Goal: Book appointment/travel/reservation

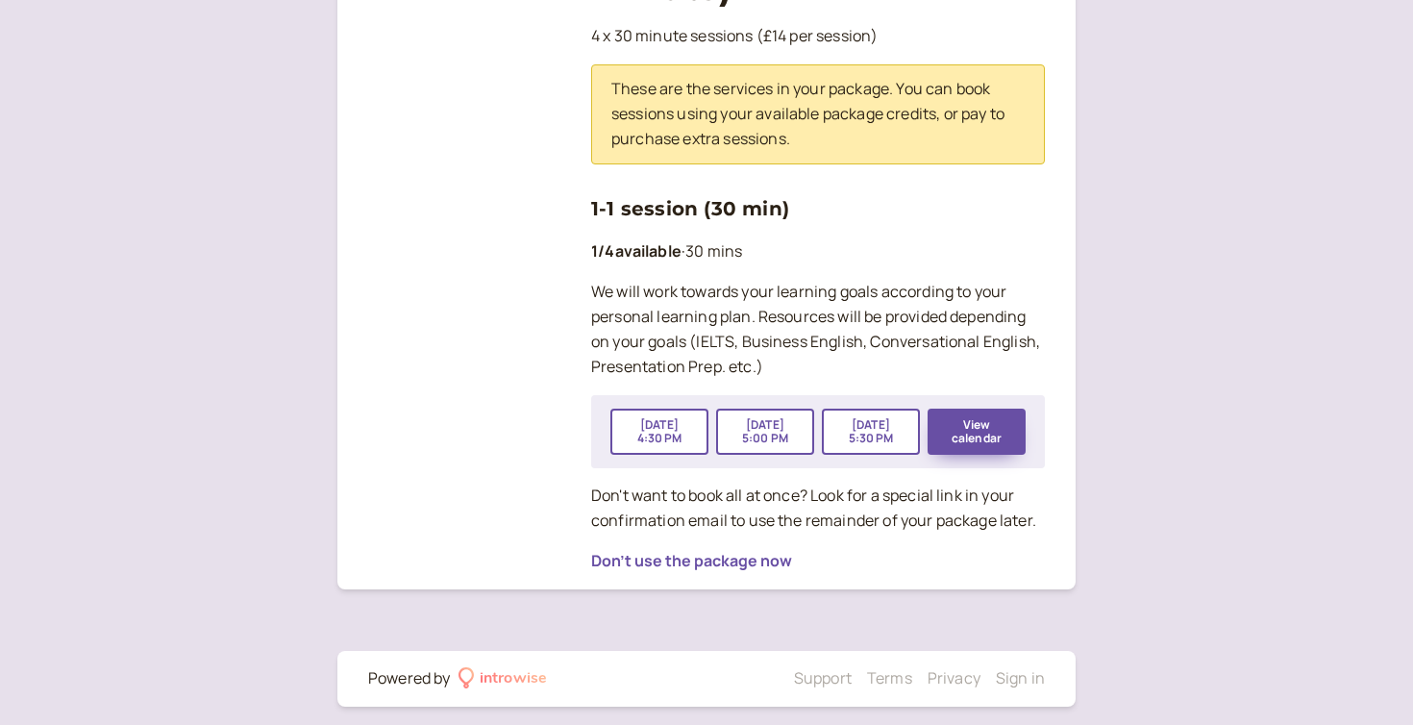
scroll to position [430, 0]
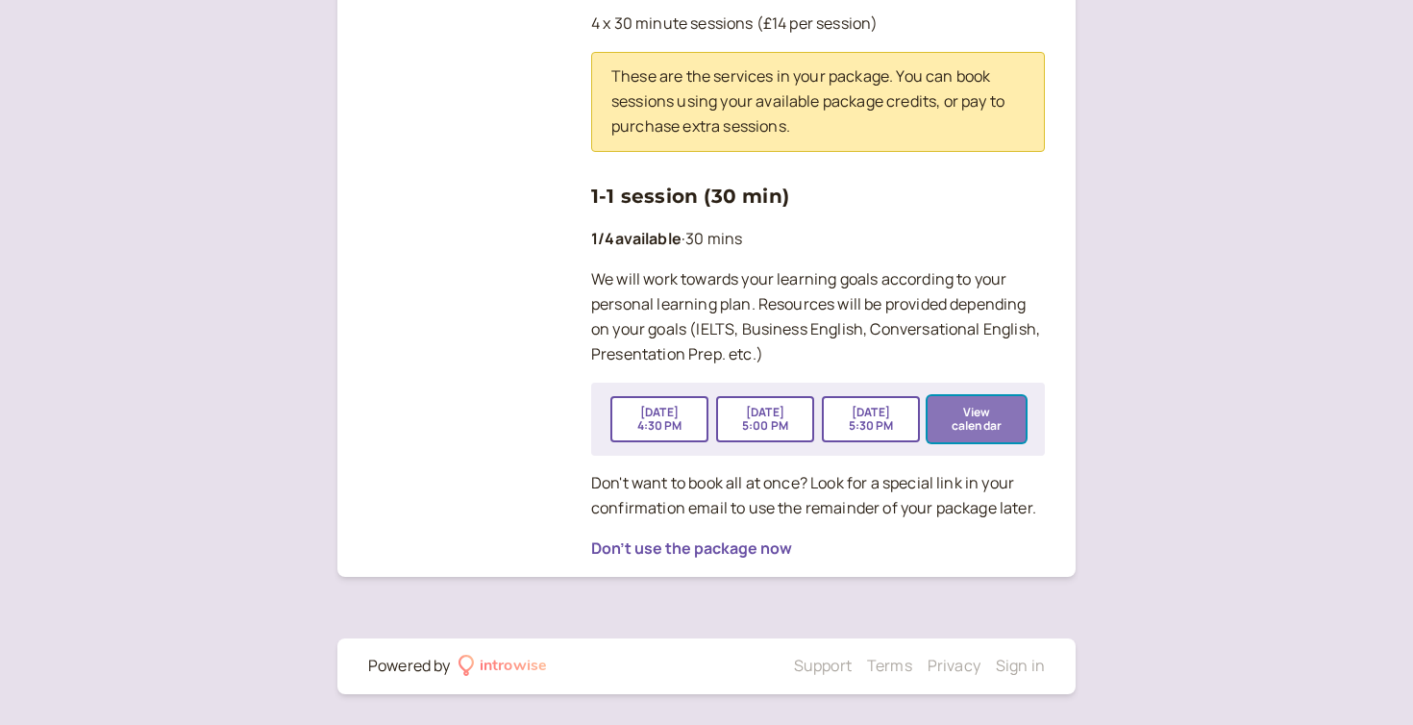
click at [1007, 421] on button "View calendar" at bounding box center [976, 419] width 98 height 46
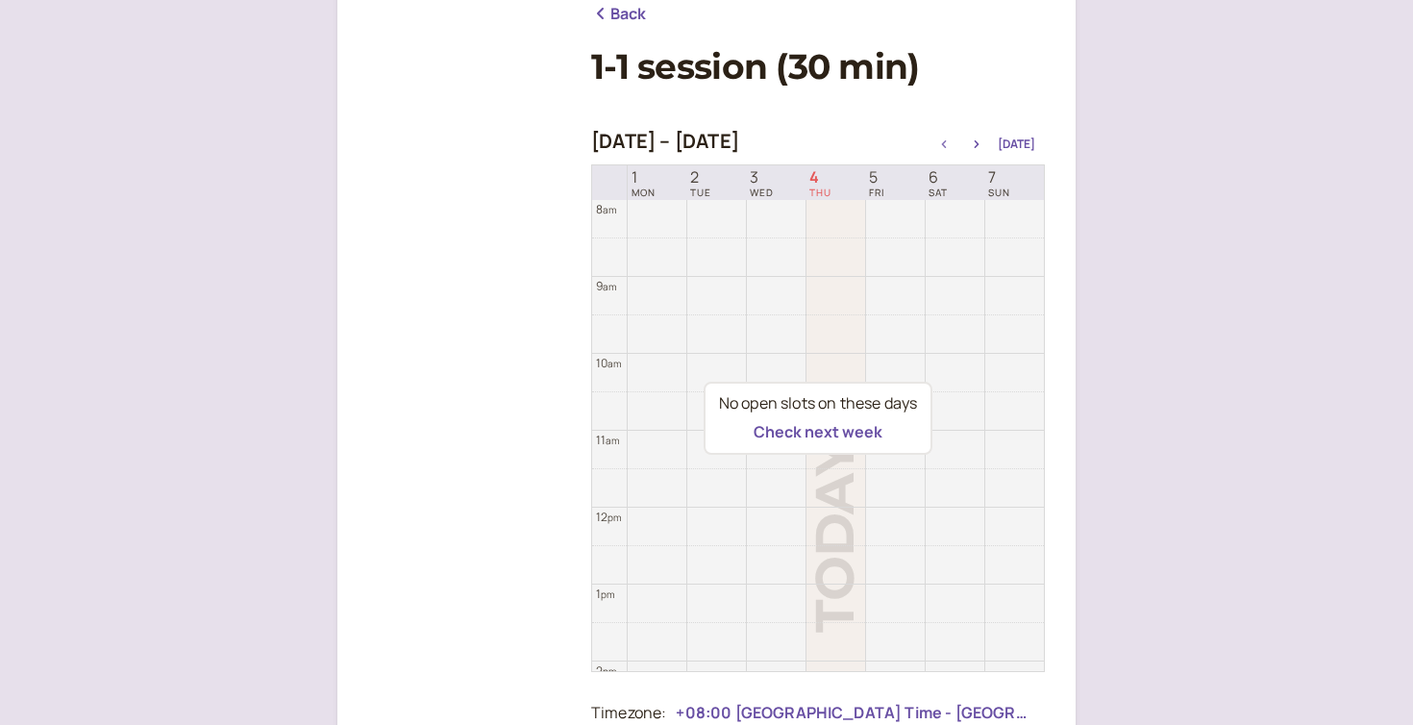
scroll to position [252, 0]
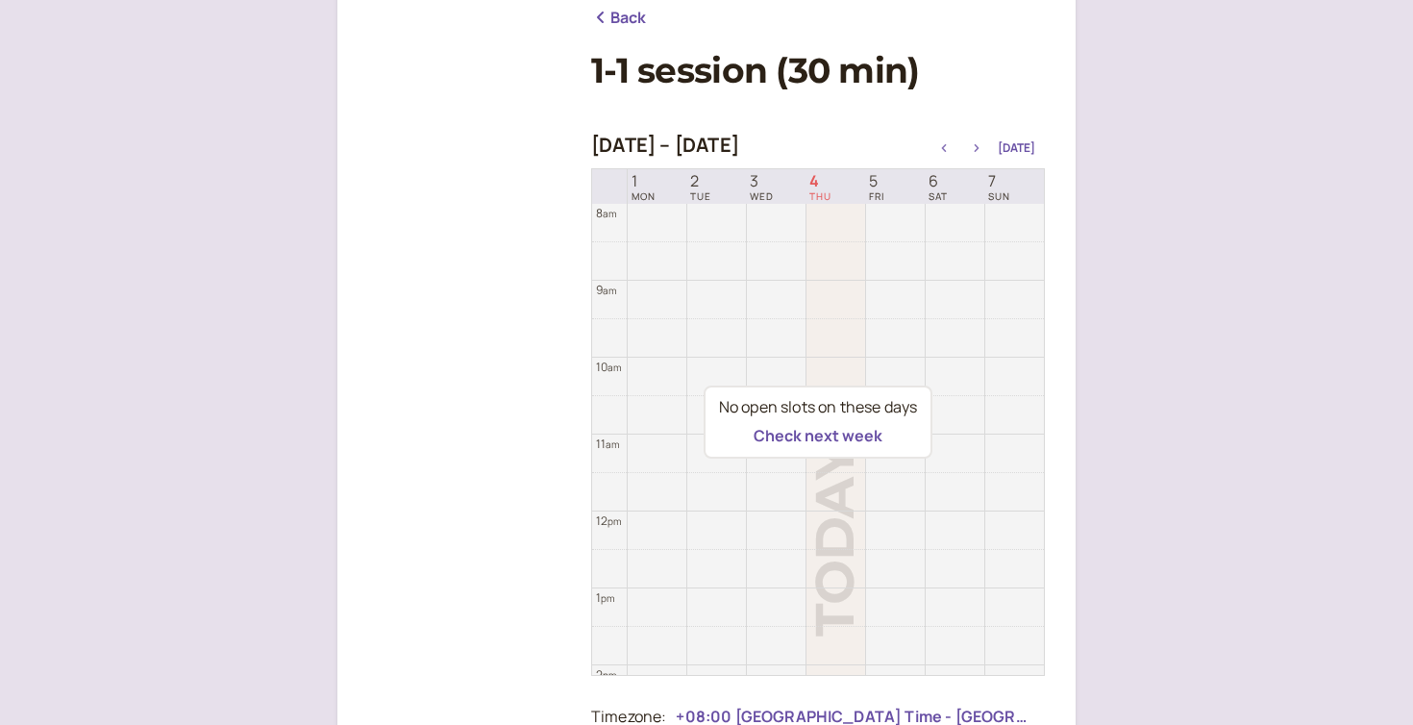
click at [979, 142] on button "button" at bounding box center [976, 147] width 23 height 13
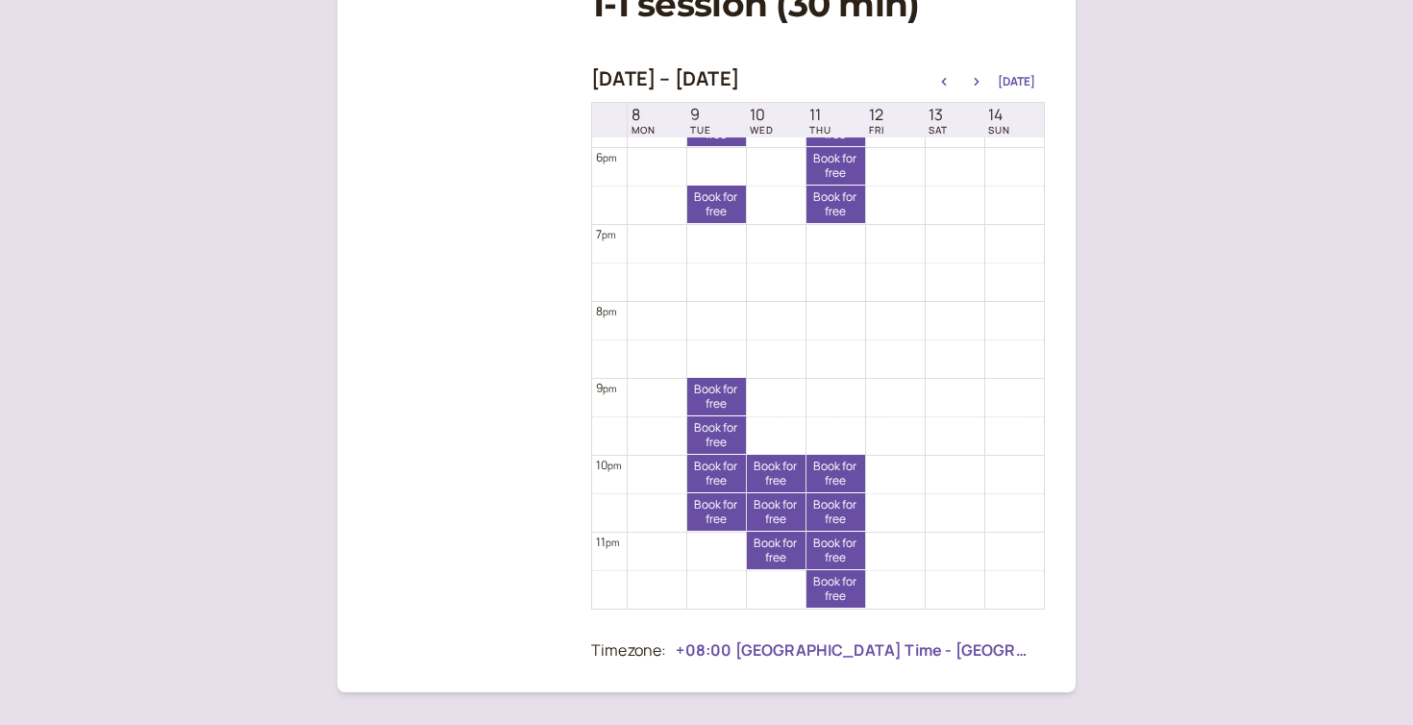
scroll to position [320, 0]
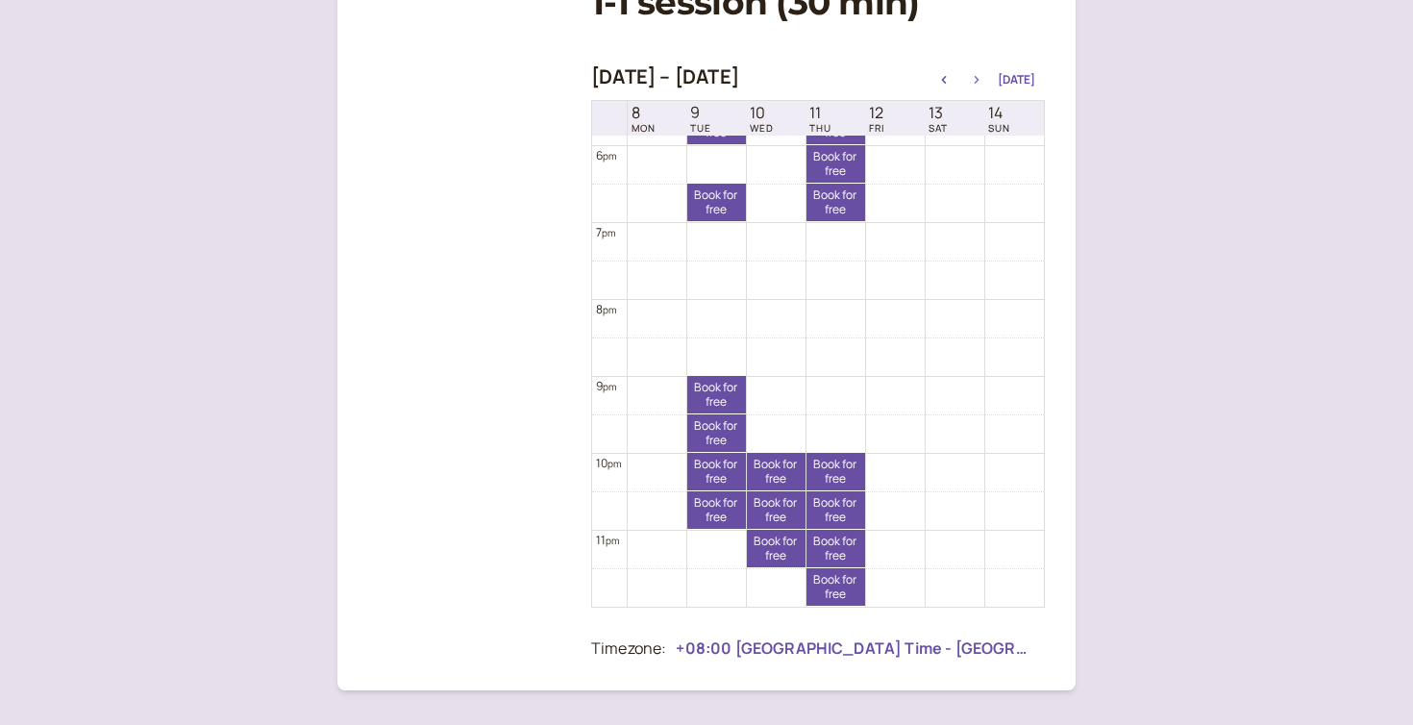
click at [979, 75] on button "button" at bounding box center [976, 79] width 23 height 13
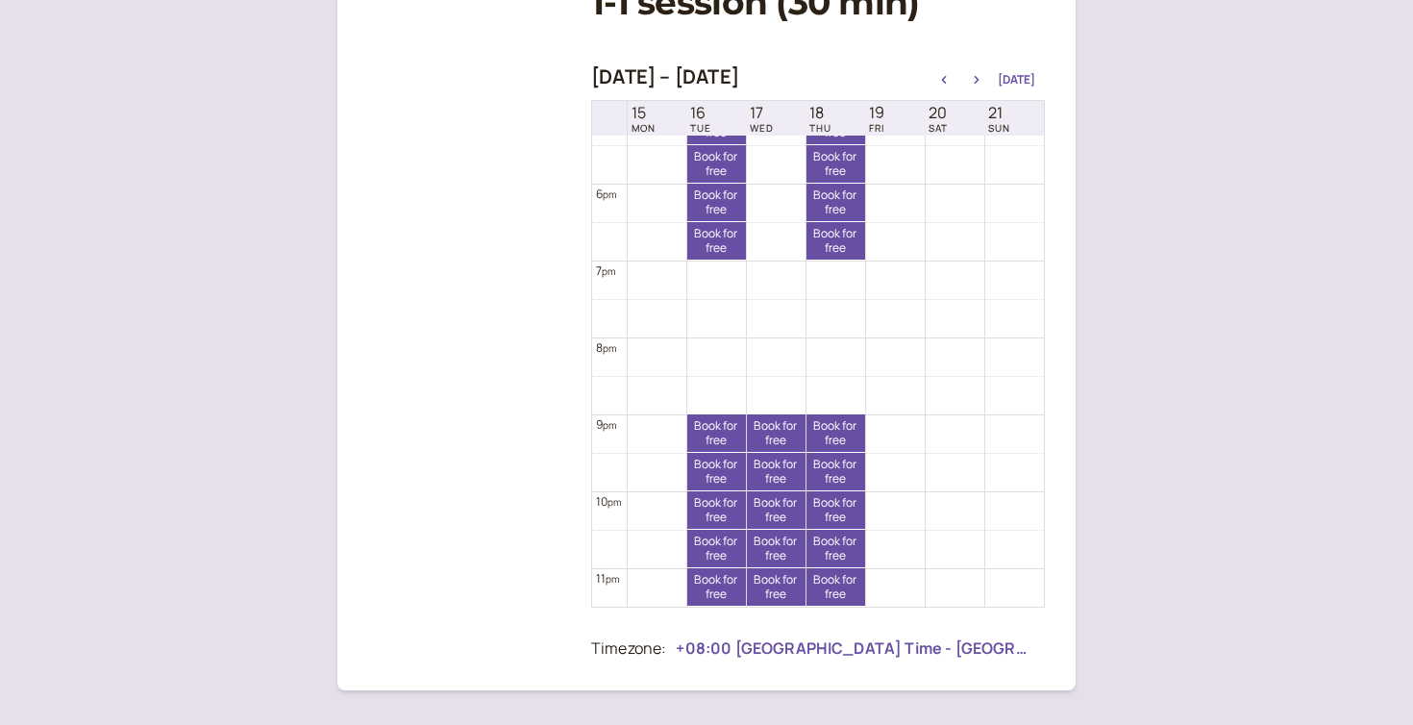
scroll to position [1374, 0]
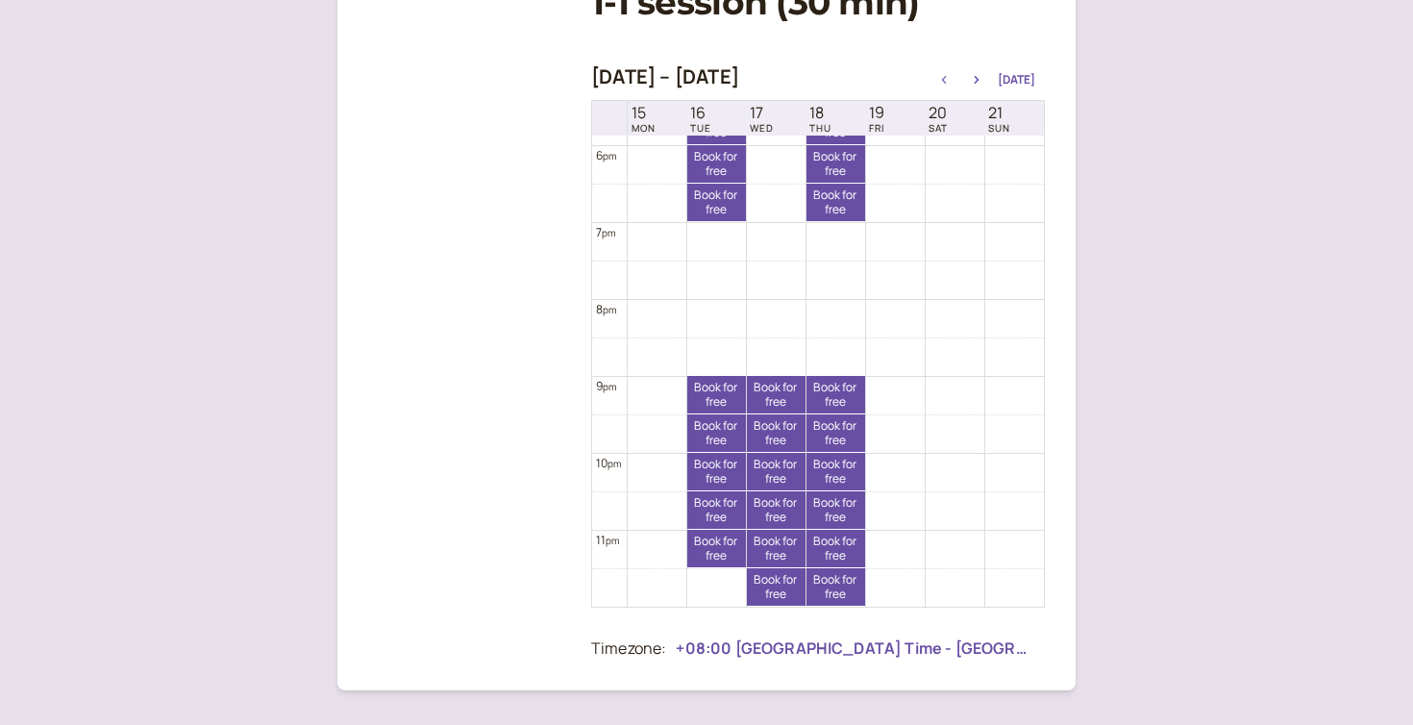
click at [946, 82] on icon "button" at bounding box center [943, 80] width 23 height 8
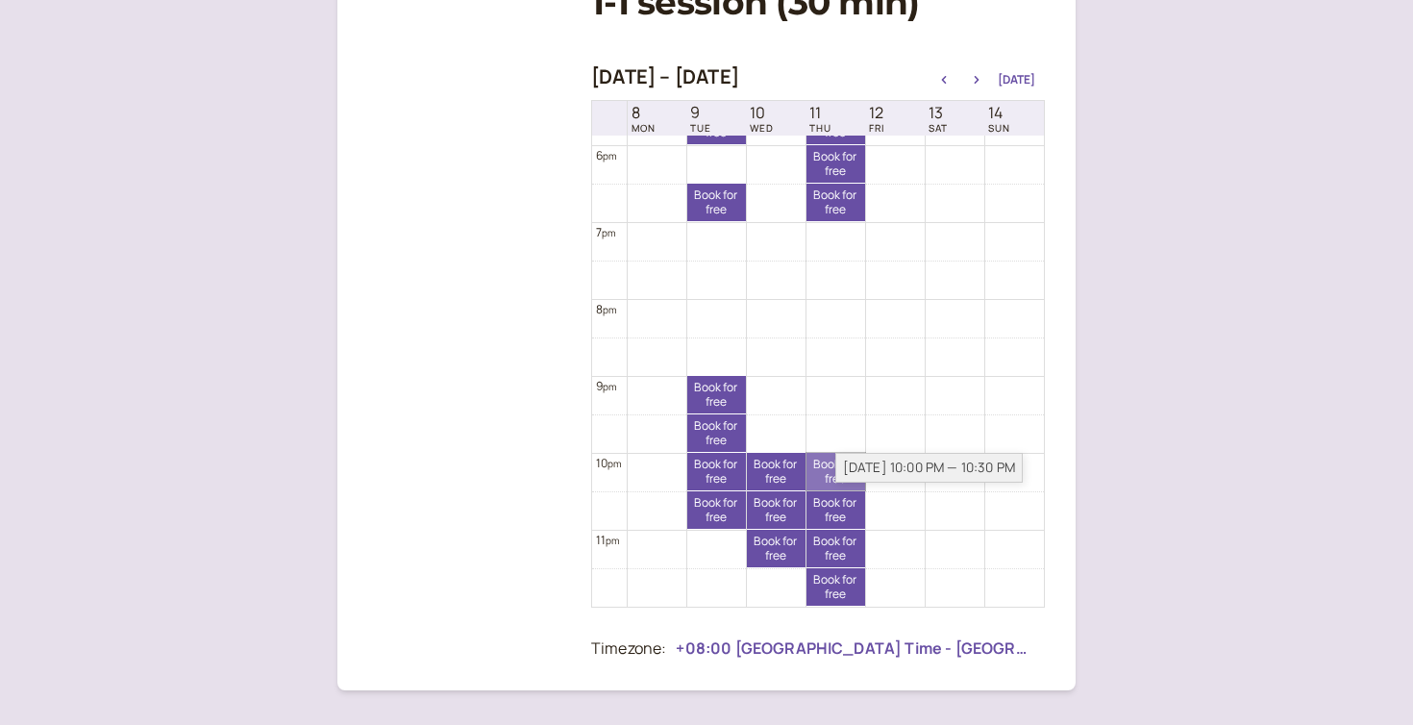
click at [827, 478] on link "Book for free free" at bounding box center [835, 471] width 59 height 37
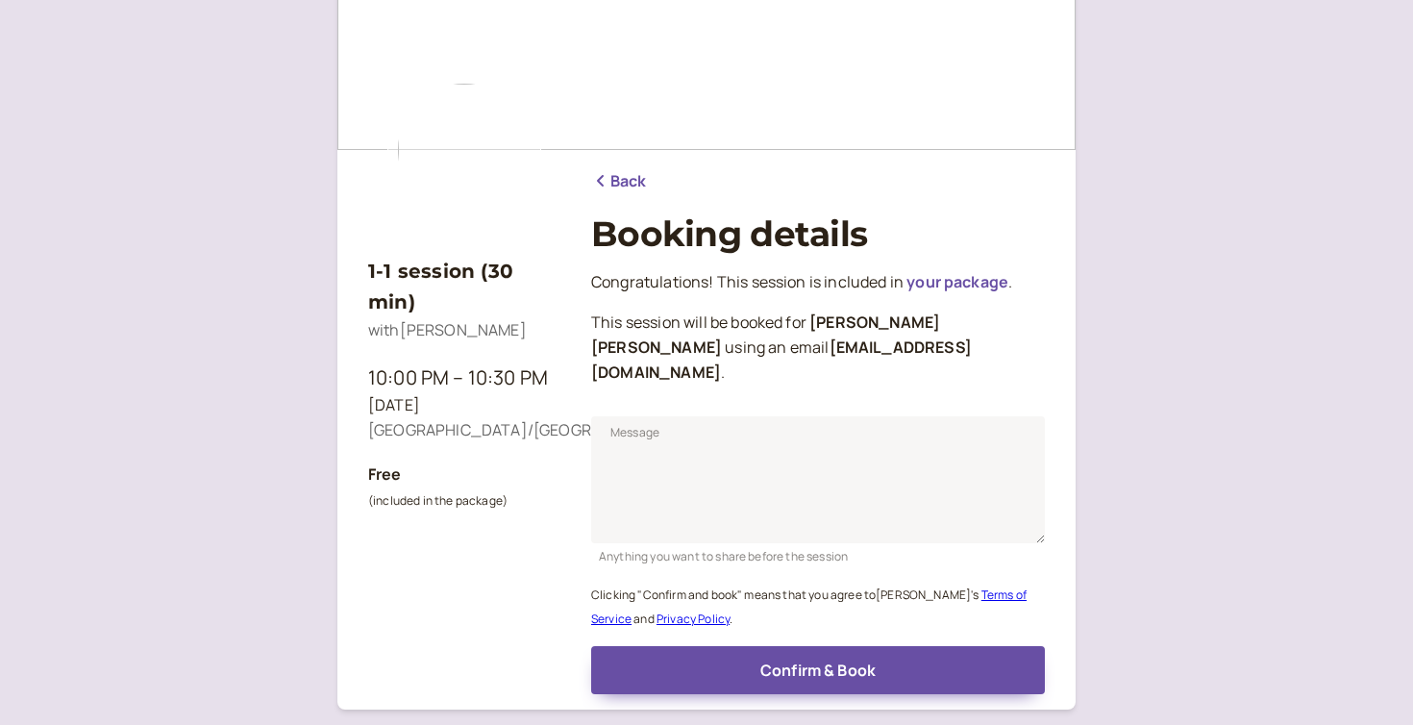
scroll to position [90, 0]
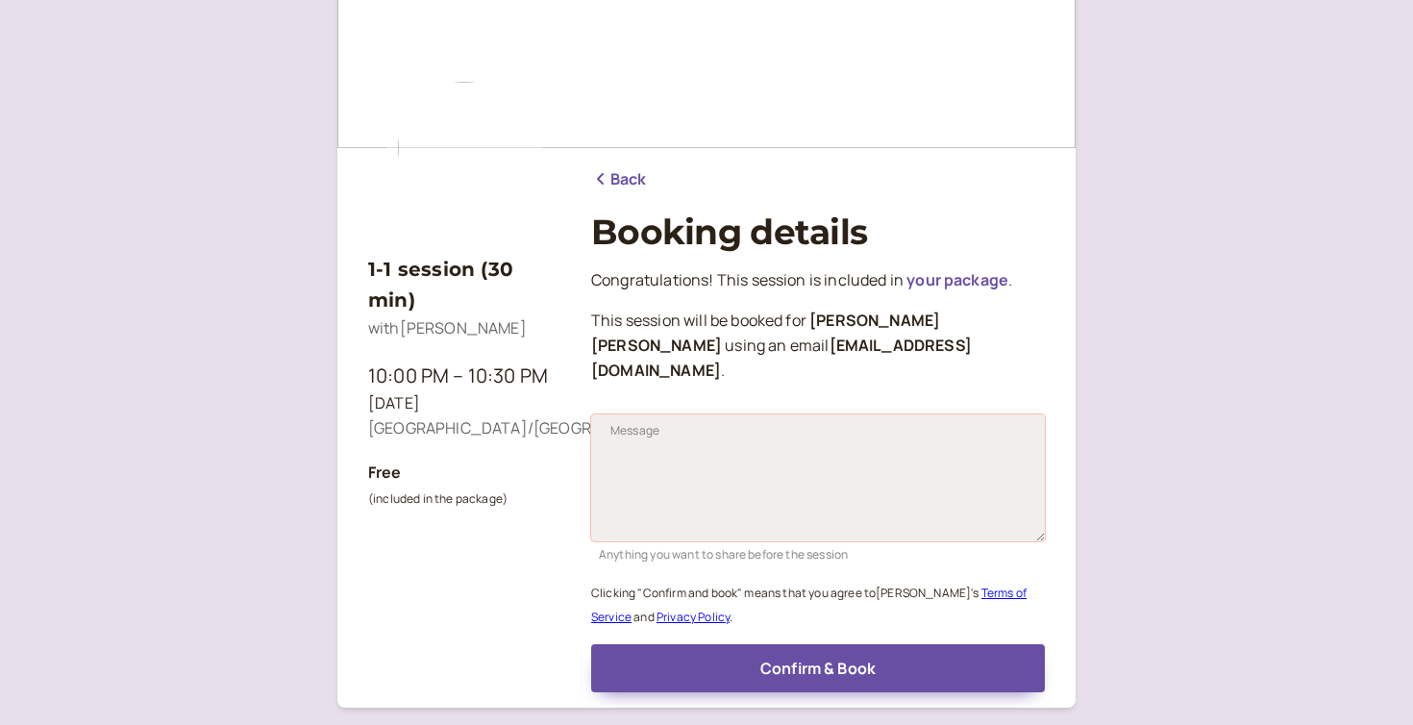
click at [783, 415] on textarea "Message" at bounding box center [818, 477] width 454 height 127
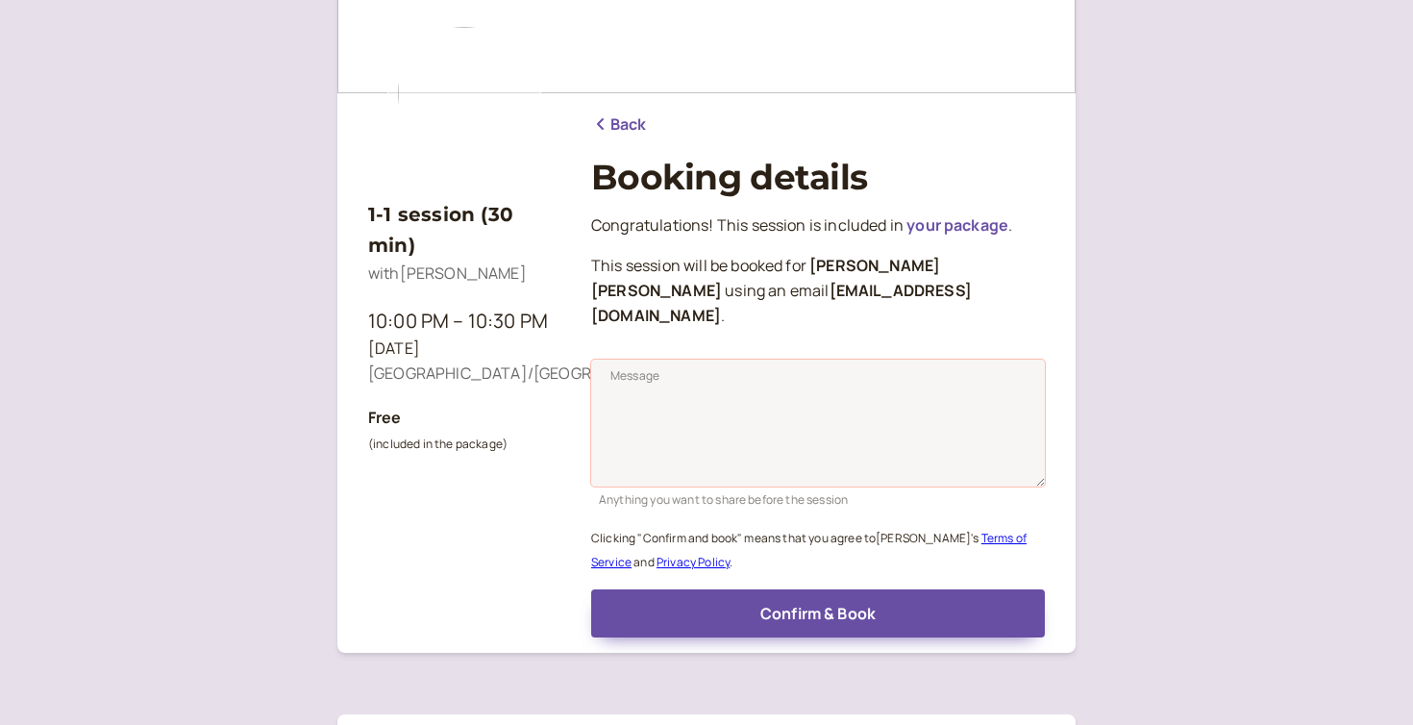
scroll to position [147, 0]
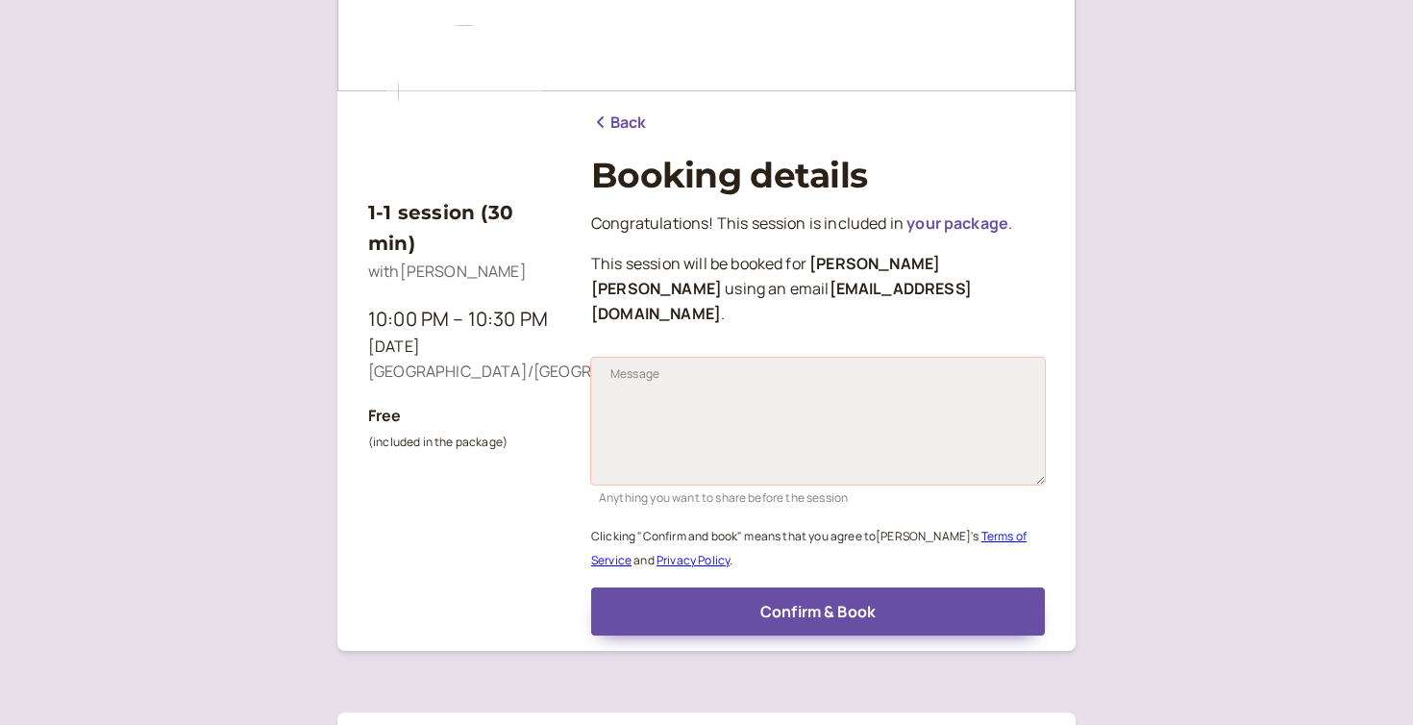
paste textarea "Hi [PERSON_NAME], I hope you've been well! It's been far too long since our las…"
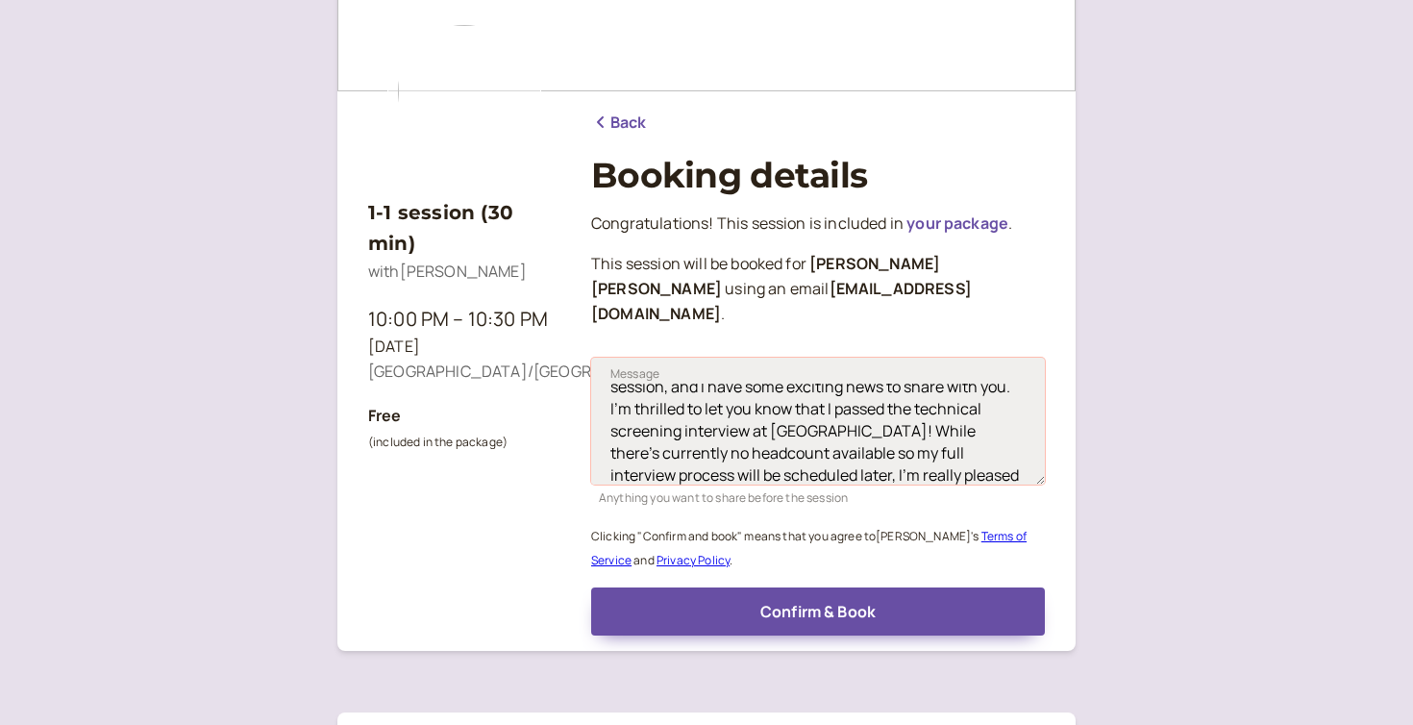
scroll to position [0, 0]
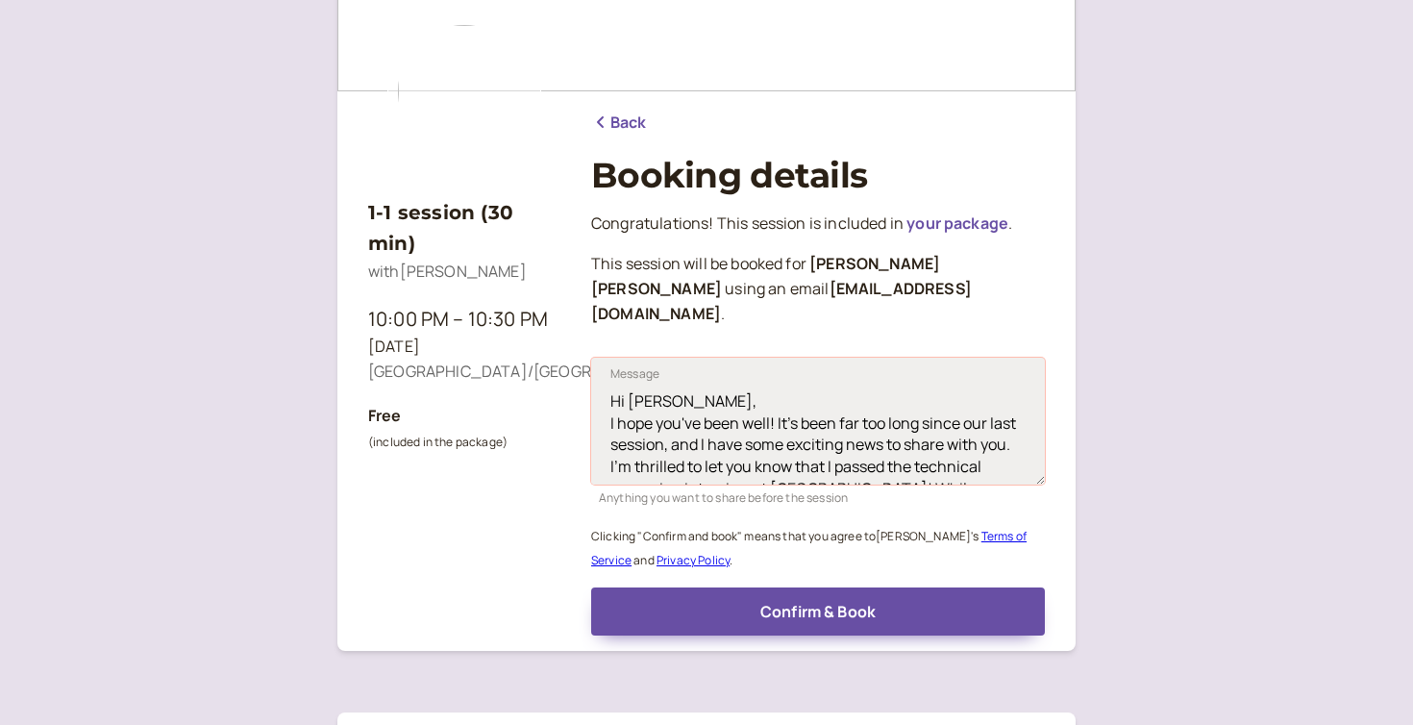
click at [704, 381] on textarea "Hi [PERSON_NAME], I hope you've been well! It's been far too long since our las…" at bounding box center [818, 421] width 454 height 127
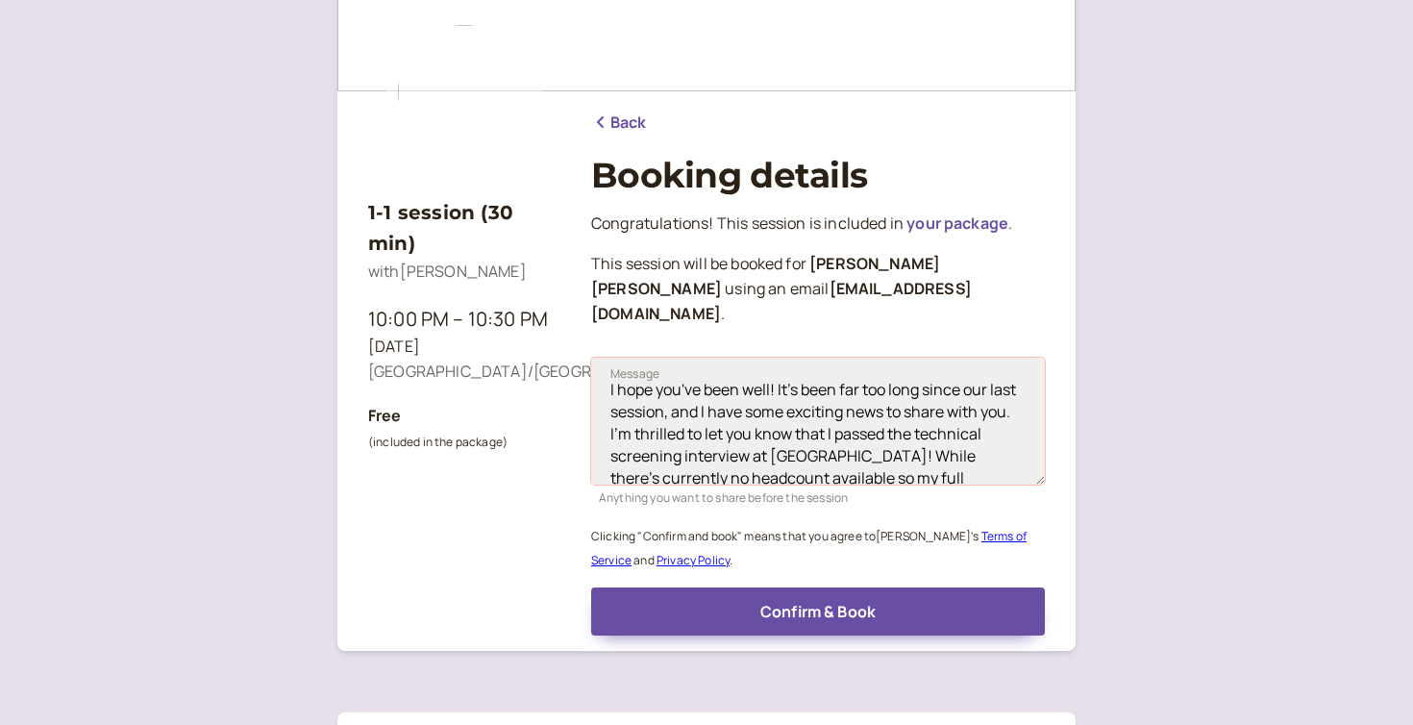
click at [1030, 388] on textarea "Hi [PERSON_NAME], I hope you've been well! It's been far too long since our las…" at bounding box center [818, 421] width 454 height 127
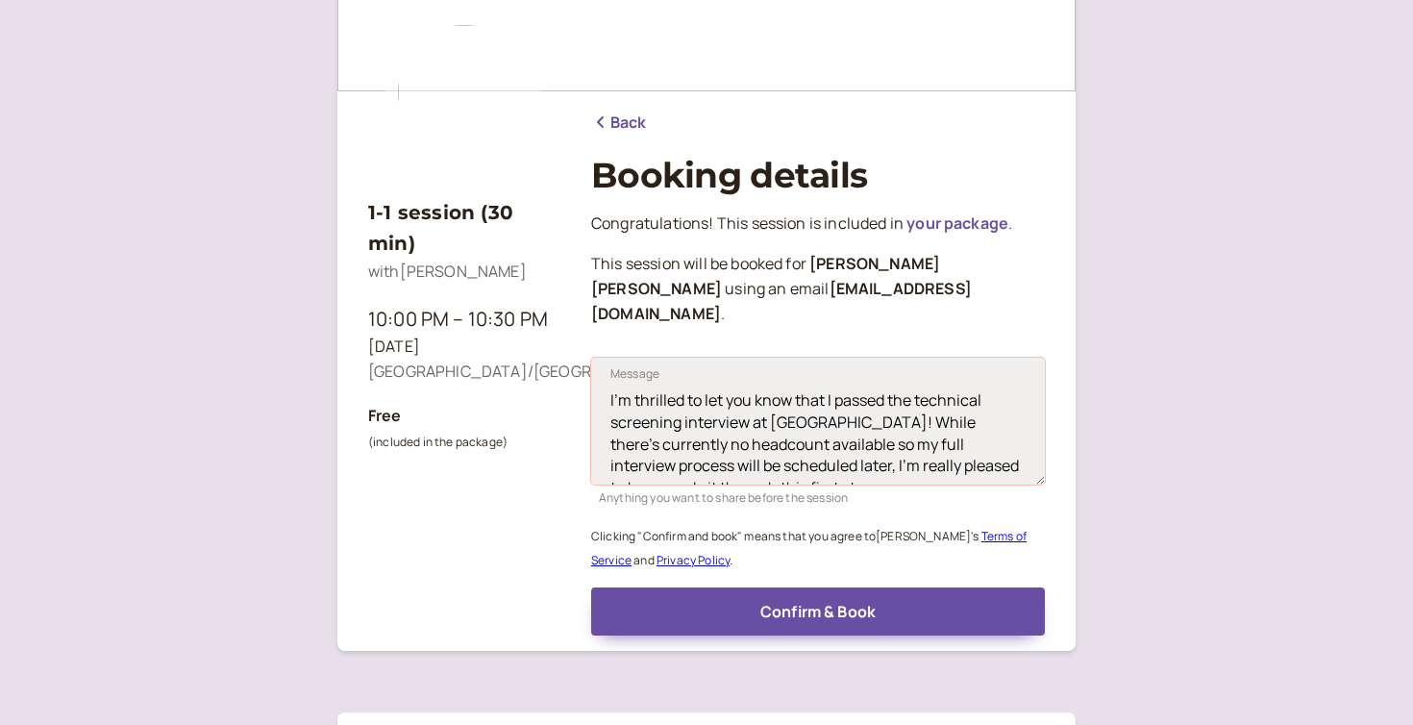
scroll to position [135, 0]
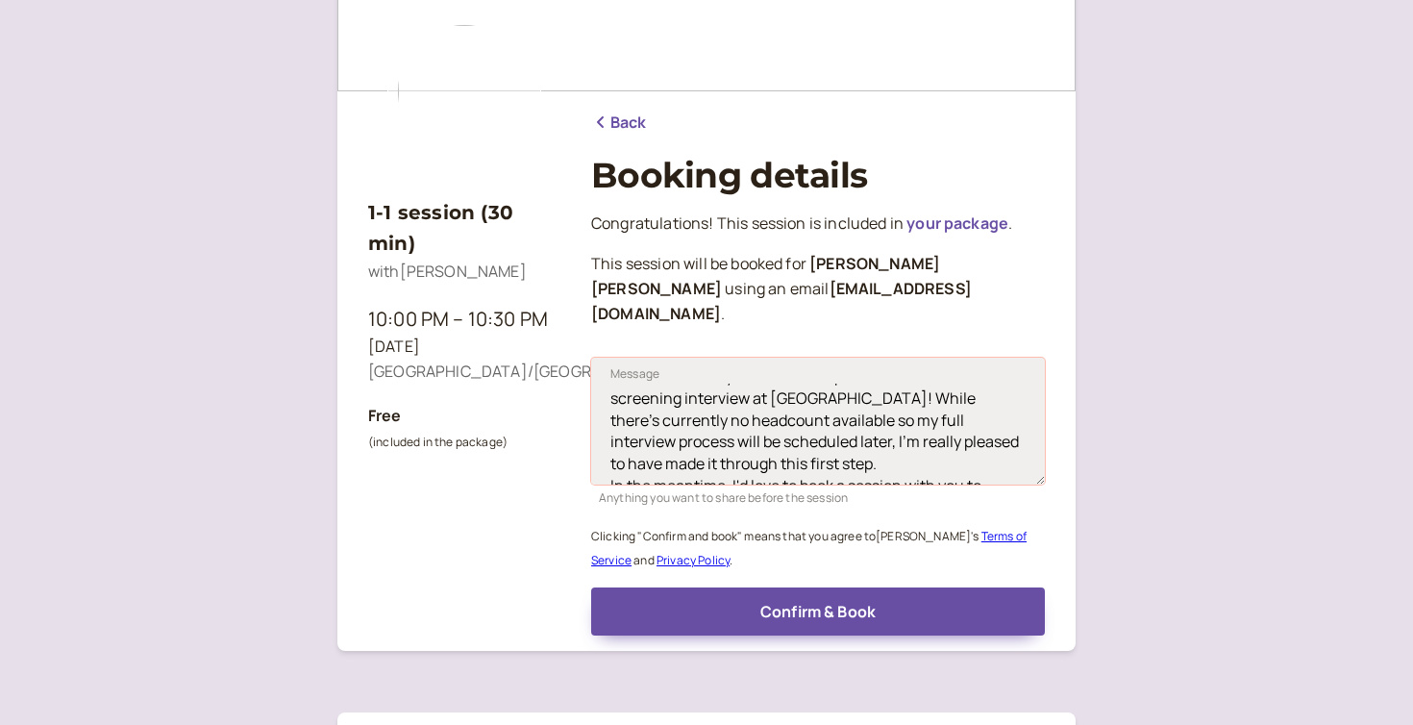
click at [1006, 438] on textarea "Hi [PERSON_NAME], I hope you've been well! It's been far too long since our las…" at bounding box center [818, 421] width 454 height 127
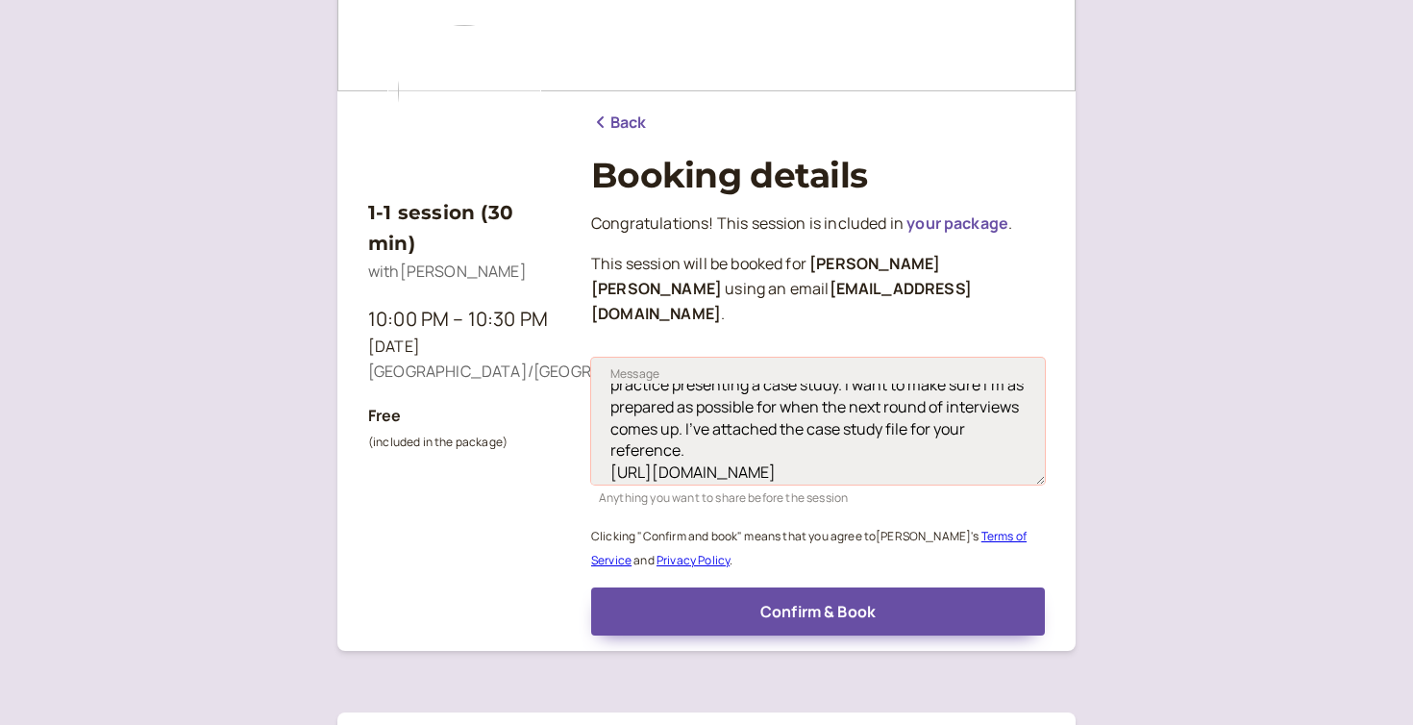
scroll to position [283, 0]
click at [764, 425] on textarea "Hi [PERSON_NAME], I hope you've been well! It's been far too long since our las…" at bounding box center [818, 421] width 454 height 127
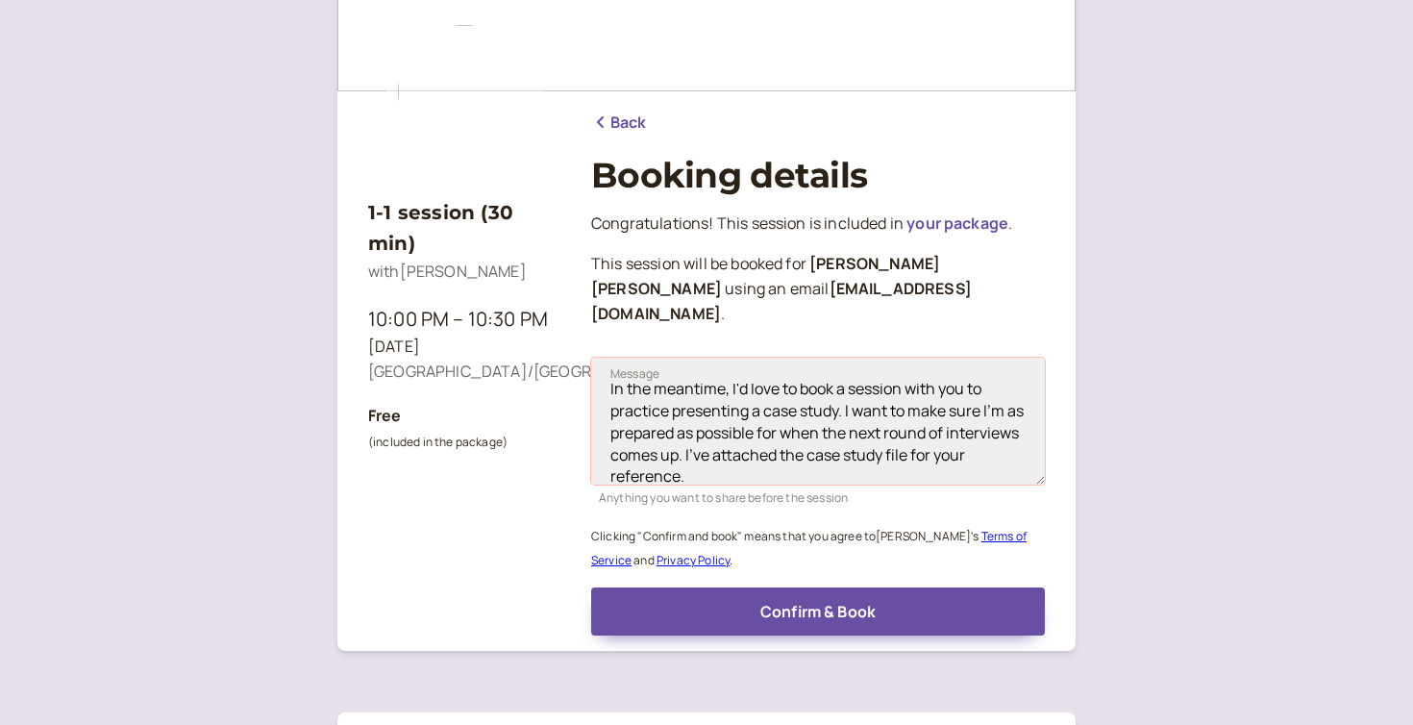
scroll to position [237, 0]
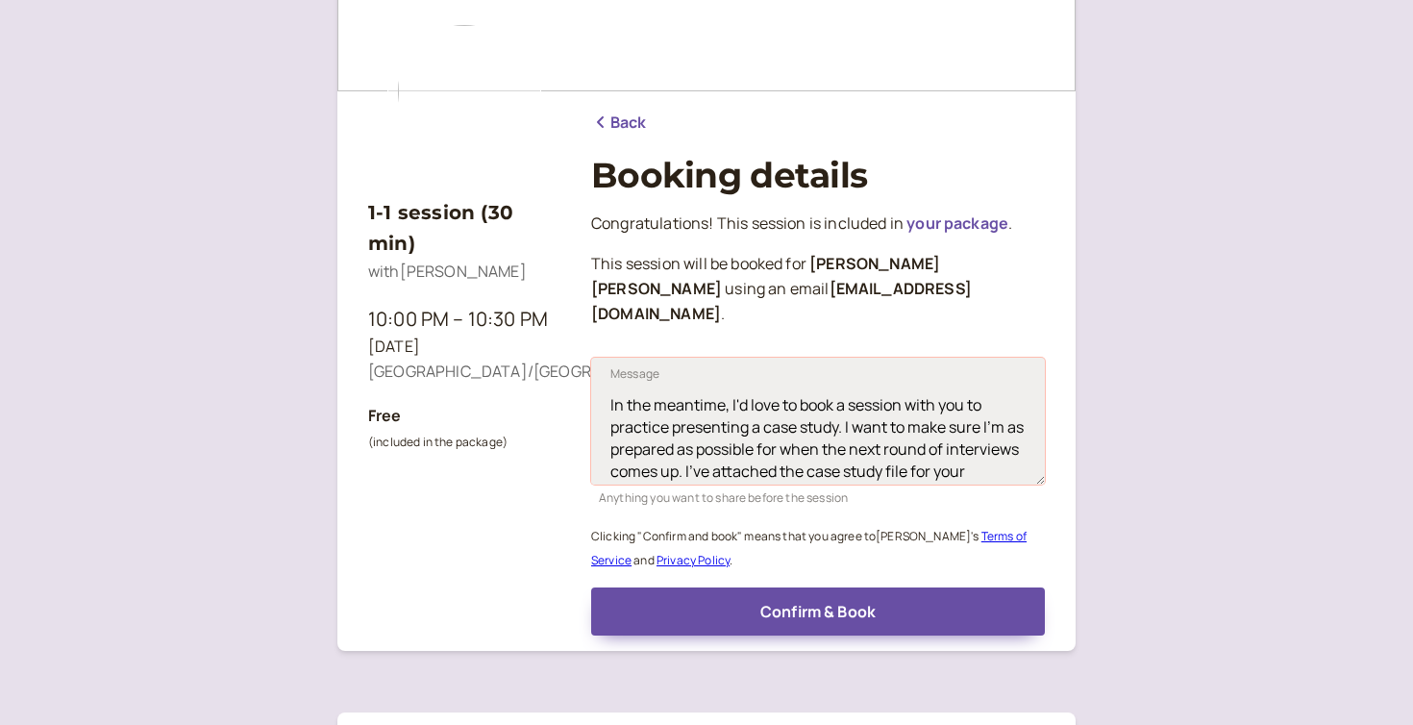
click at [611, 404] on textarea "Hi [PERSON_NAME], I hope you've been well! It's been far too long since our las…" at bounding box center [818, 421] width 454 height 127
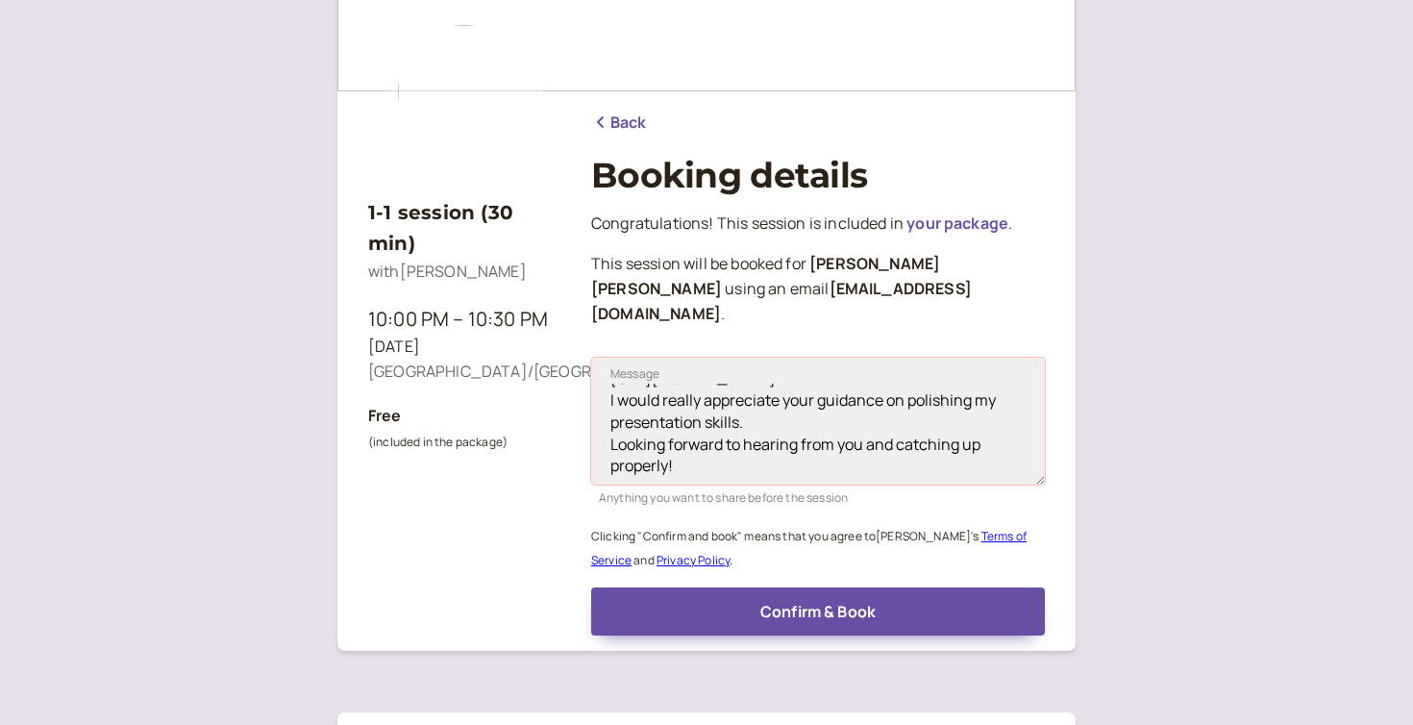
scroll to position [406, 0]
click at [607, 409] on textarea "Hi [PERSON_NAME], I hope you've been well! It's been far too long since our las…" at bounding box center [818, 421] width 454 height 127
click at [789, 393] on textarea "Hi [PERSON_NAME], I hope you've been well! It's been far too long since our las…" at bounding box center [818, 421] width 454 height 127
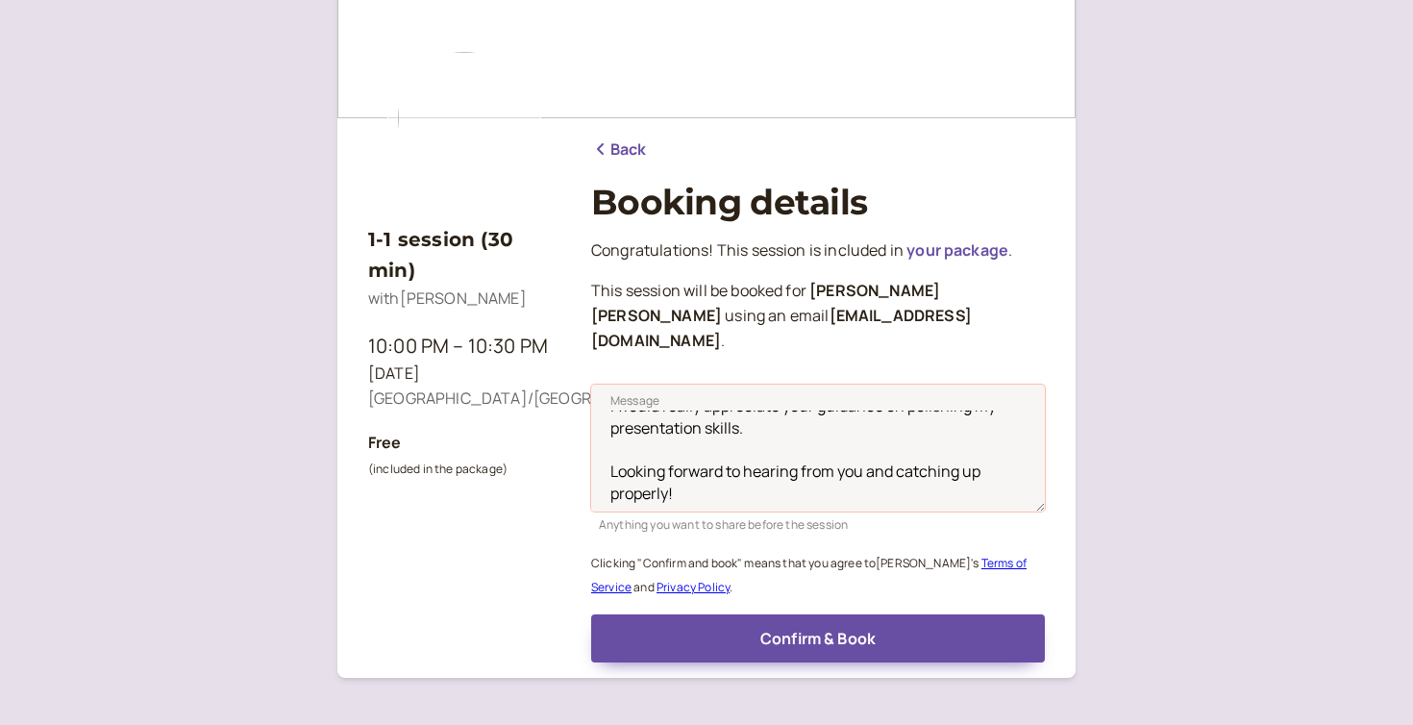
scroll to position [118, 0]
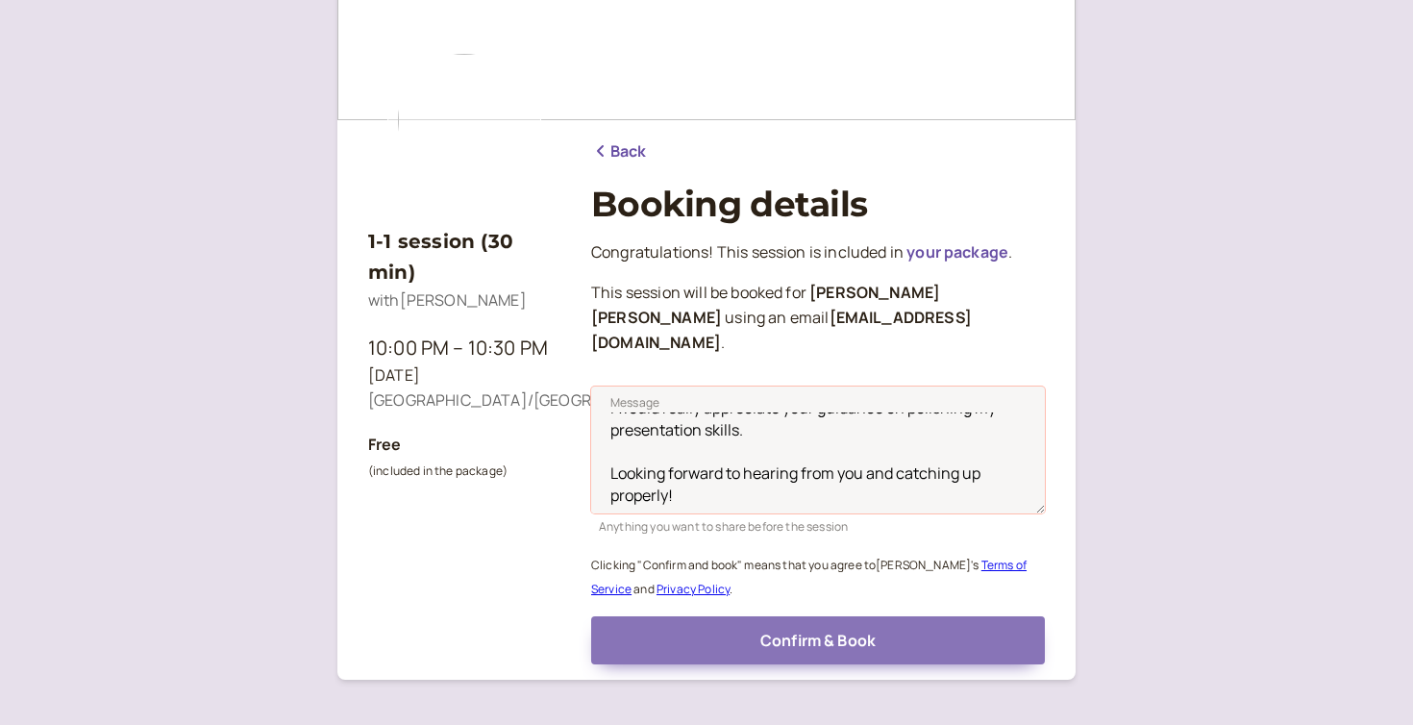
type textarea "Hi [PERSON_NAME], I hope you've been well! It's been far too long since our las…"
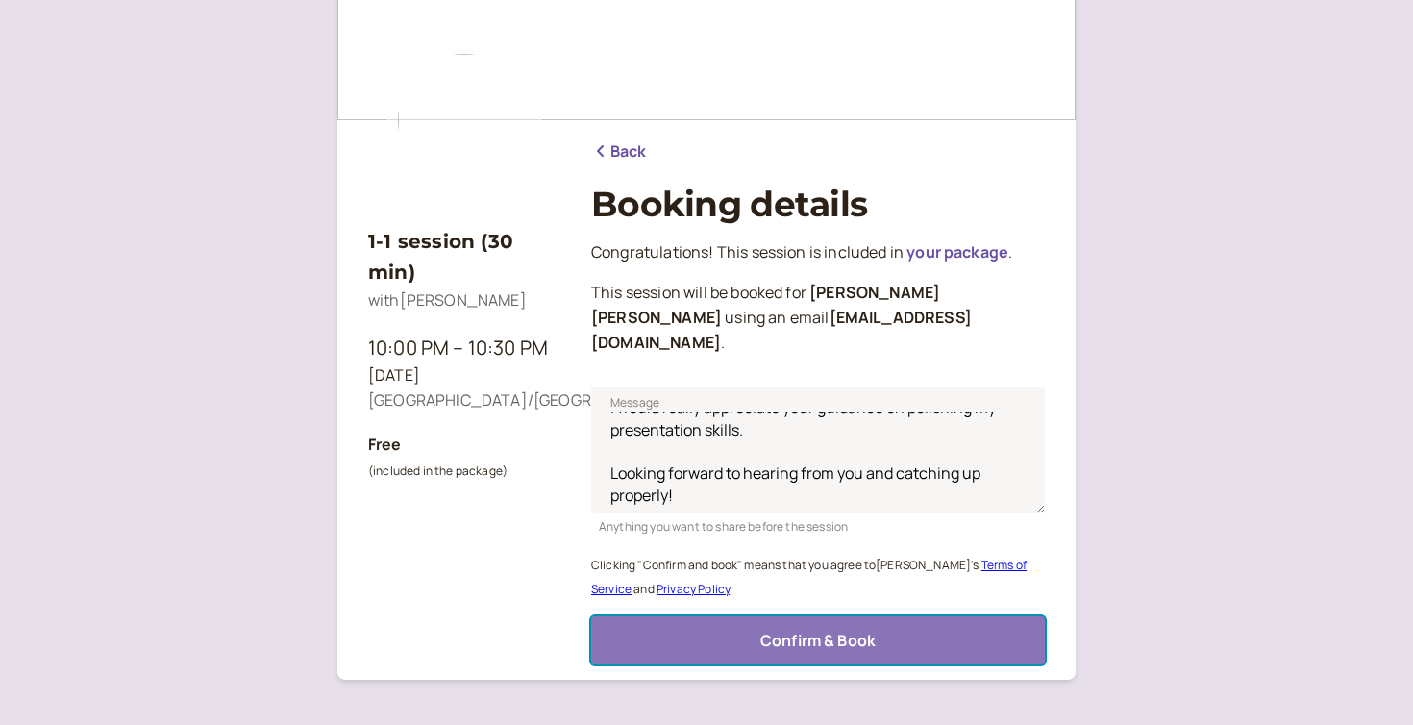
click at [949, 616] on button "Confirm & Book" at bounding box center [818, 640] width 454 height 48
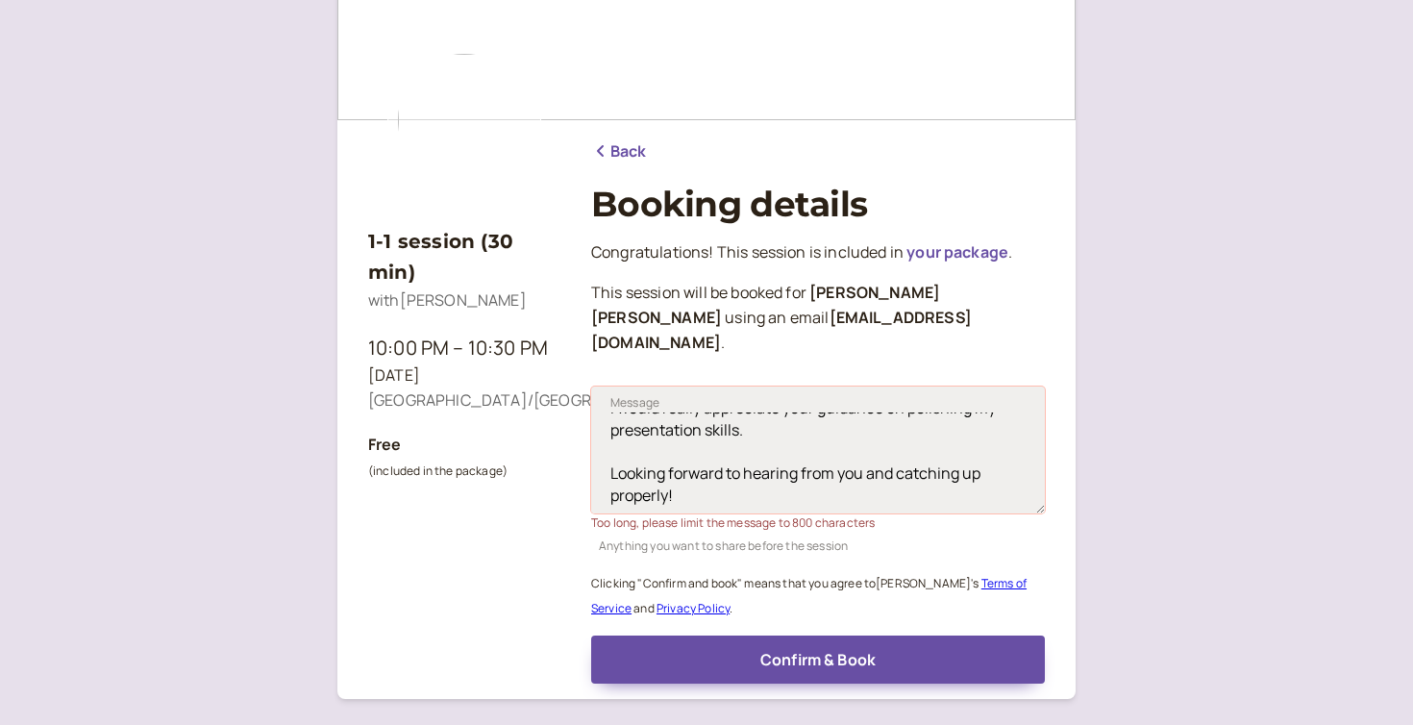
click at [794, 470] on textarea "Hi [PERSON_NAME], I hope you've been well! It's been far too long since our las…" at bounding box center [818, 449] width 454 height 127
click at [588, 499] on div "1-1 session (30 min) with [PERSON_NAME] 10:00 PM – 10:30 PM [DATE] [GEOGRAPHIC_…" at bounding box center [706, 305] width 677 height 755
drag, startPoint x: 588, startPoint y: 499, endPoint x: 887, endPoint y: 504, distance: 298.9
click at [887, 504] on div "1-1 session (30 min) with [PERSON_NAME] 10:00 PM – 10:30 PM [DATE] [GEOGRAPHIC_…" at bounding box center [706, 305] width 677 height 755
copy div "Too long, please limit the message to 800 characters"
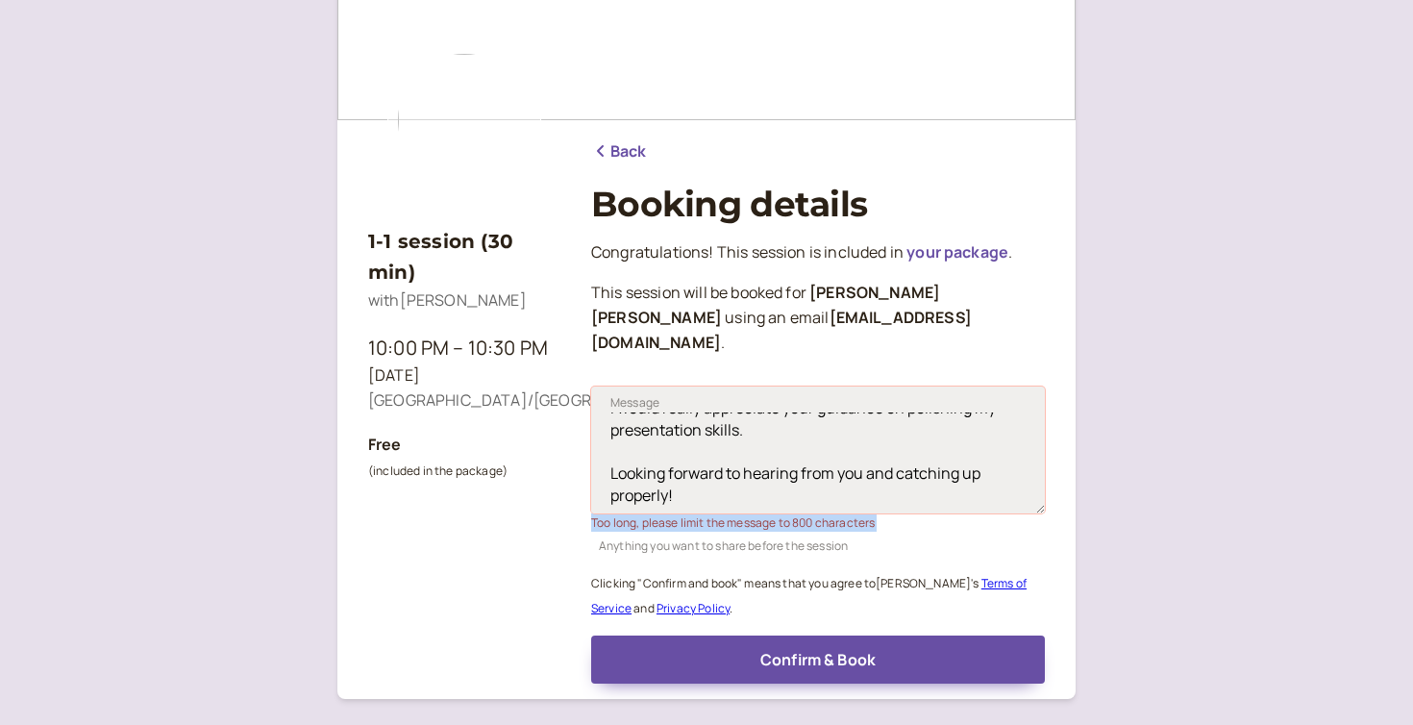
click at [763, 444] on textarea "Hi [PERSON_NAME], I hope you've been well! It's been far too long since our las…" at bounding box center [818, 449] width 454 height 127
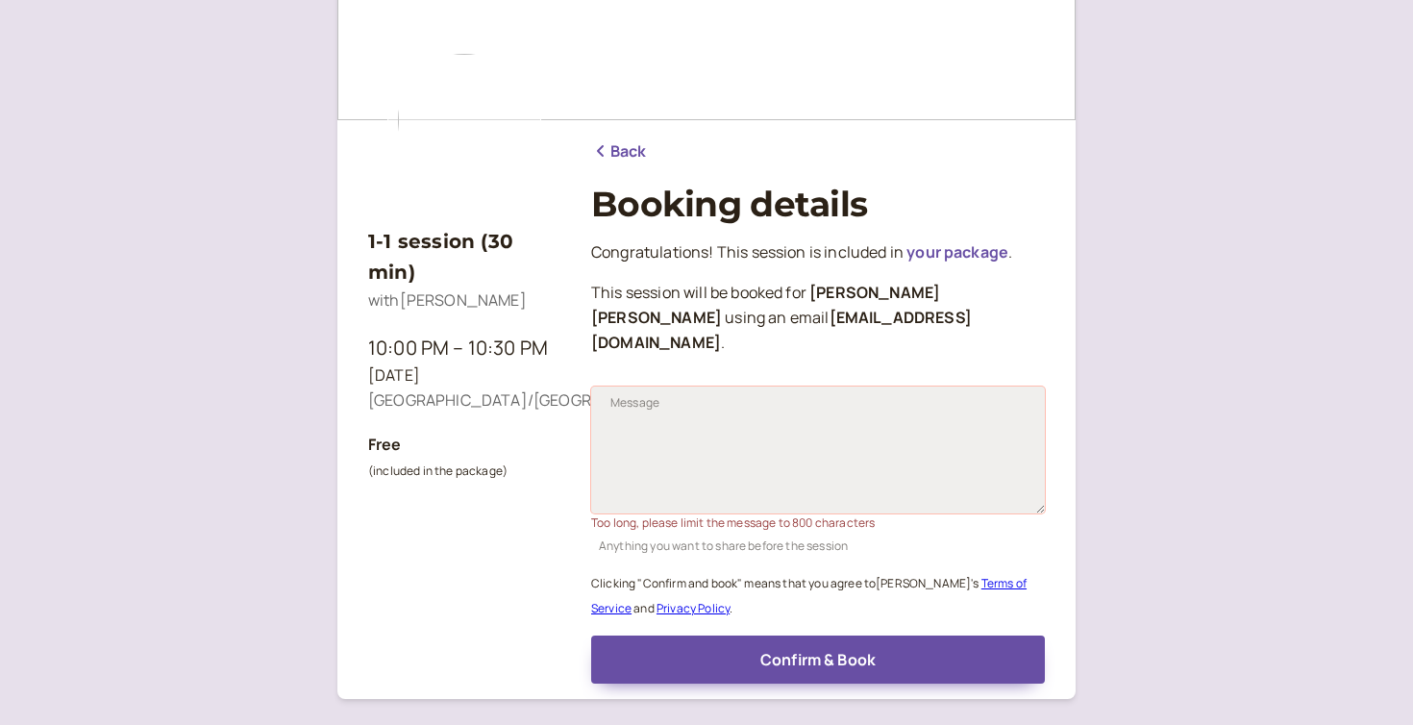
scroll to position [0, 0]
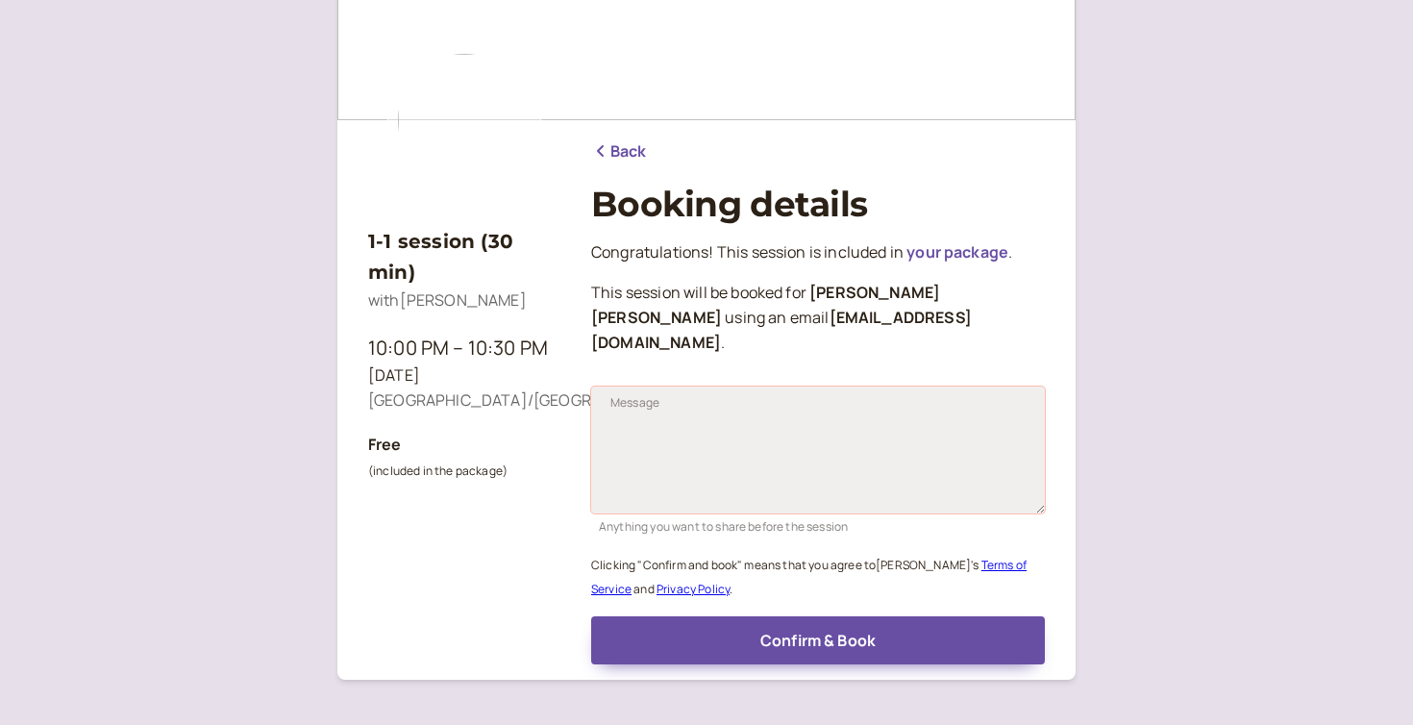
paste textarea "Hi [PERSON_NAME], I hope you've been well! It's been far too long since our las…"
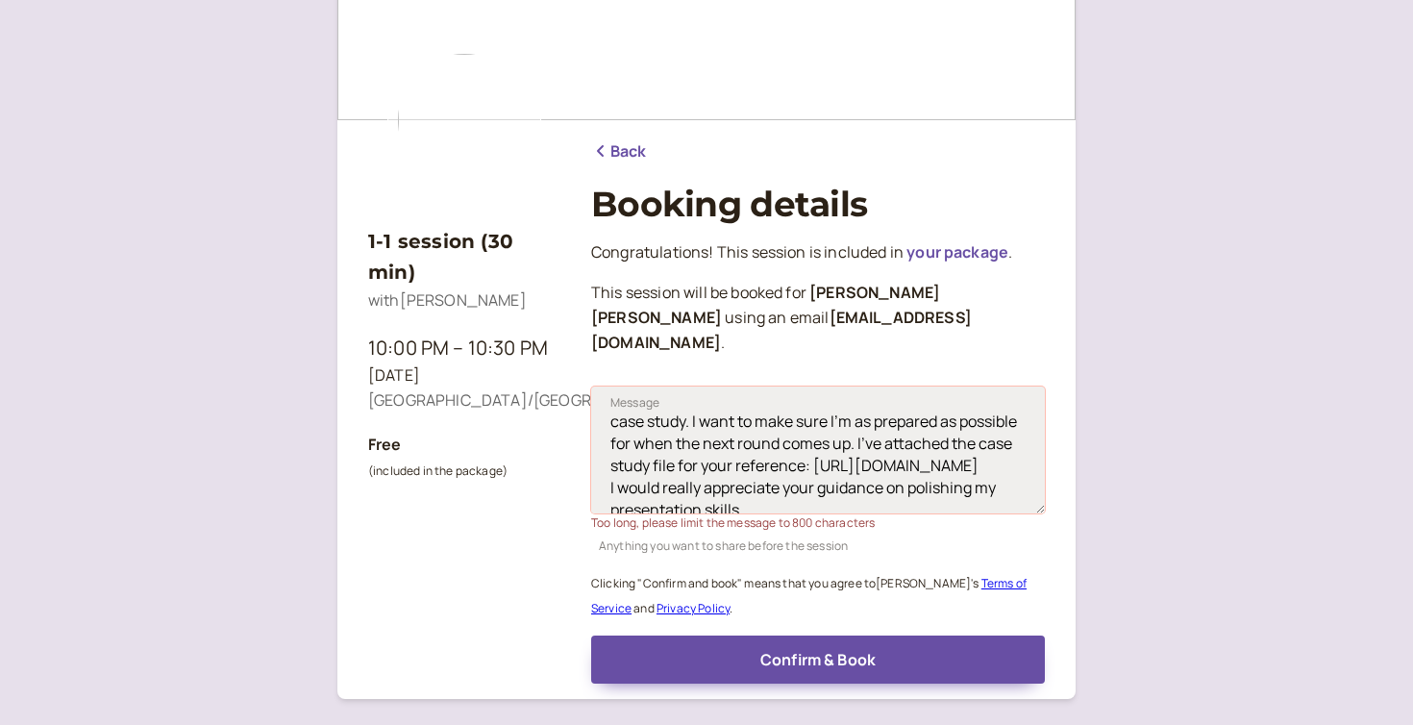
scroll to position [206, 0]
click at [859, 417] on textarea "Hi [PERSON_NAME], I hope you've been well! It's been far too long since our las…" at bounding box center [818, 449] width 454 height 127
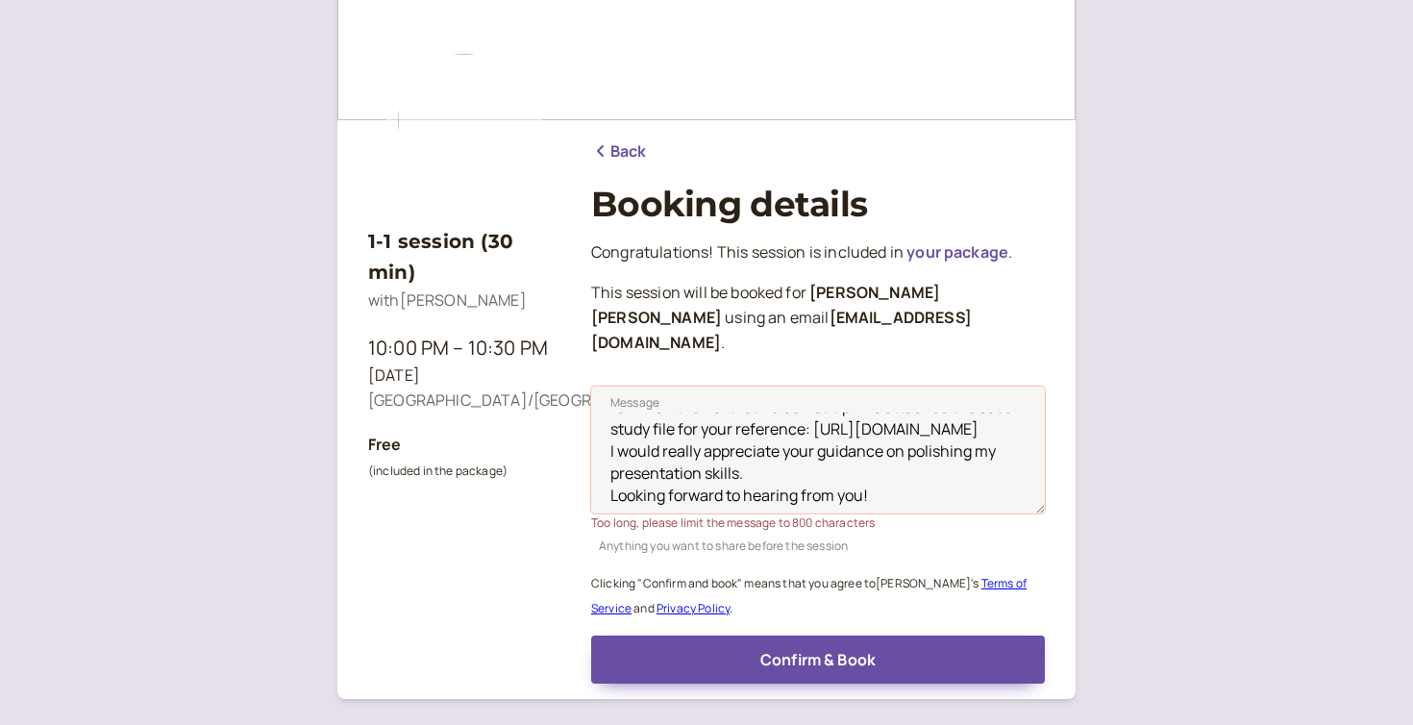
scroll to position [308, 0]
drag, startPoint x: 859, startPoint y: 417, endPoint x: 1000, endPoint y: 402, distance: 141.2
click at [1000, 402] on textarea "Hi [PERSON_NAME], I hope you've been well! It's been far too long since our las…" at bounding box center [818, 449] width 454 height 127
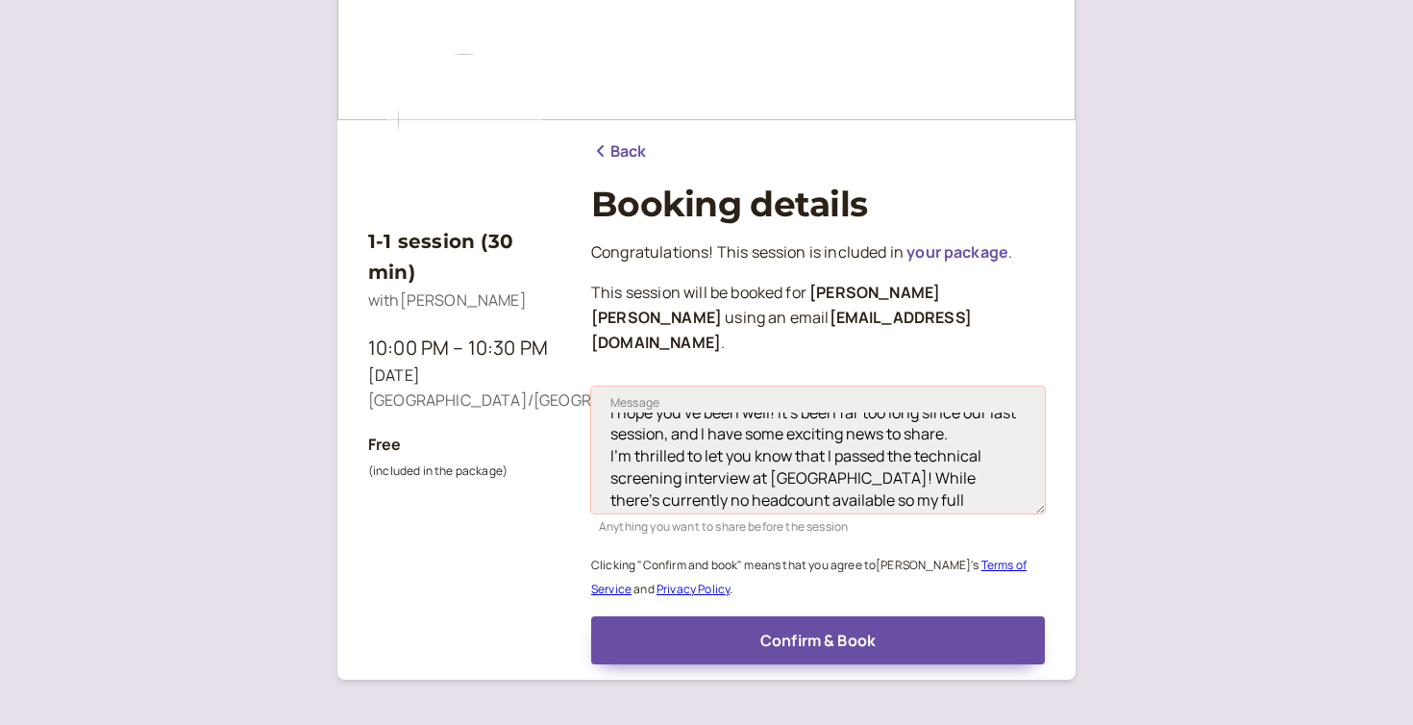
scroll to position [0, 0]
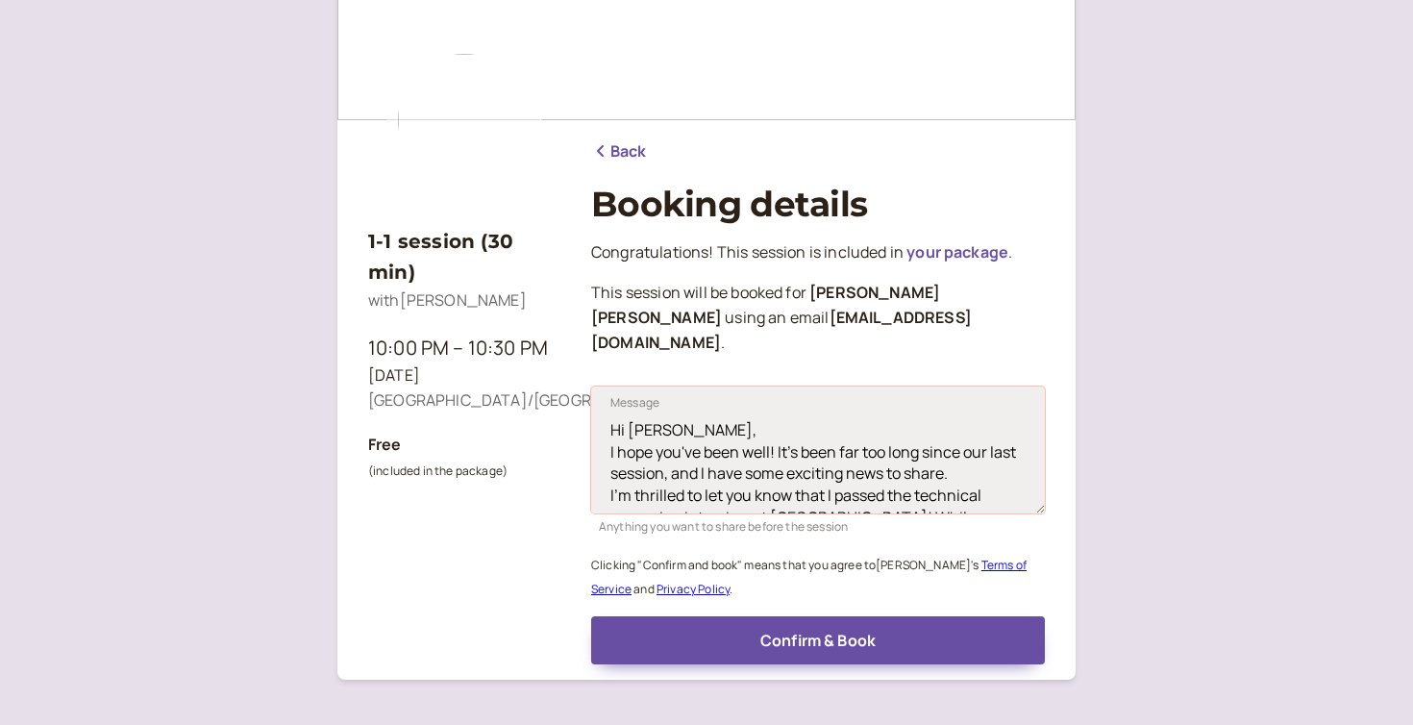
click at [967, 451] on textarea "Hi [PERSON_NAME], I hope you've been well! It's been far too long since our las…" at bounding box center [818, 449] width 454 height 127
click at [695, 401] on textarea "Hi [PERSON_NAME], I hope you've been well! It's been far too long since our las…" at bounding box center [818, 449] width 454 height 127
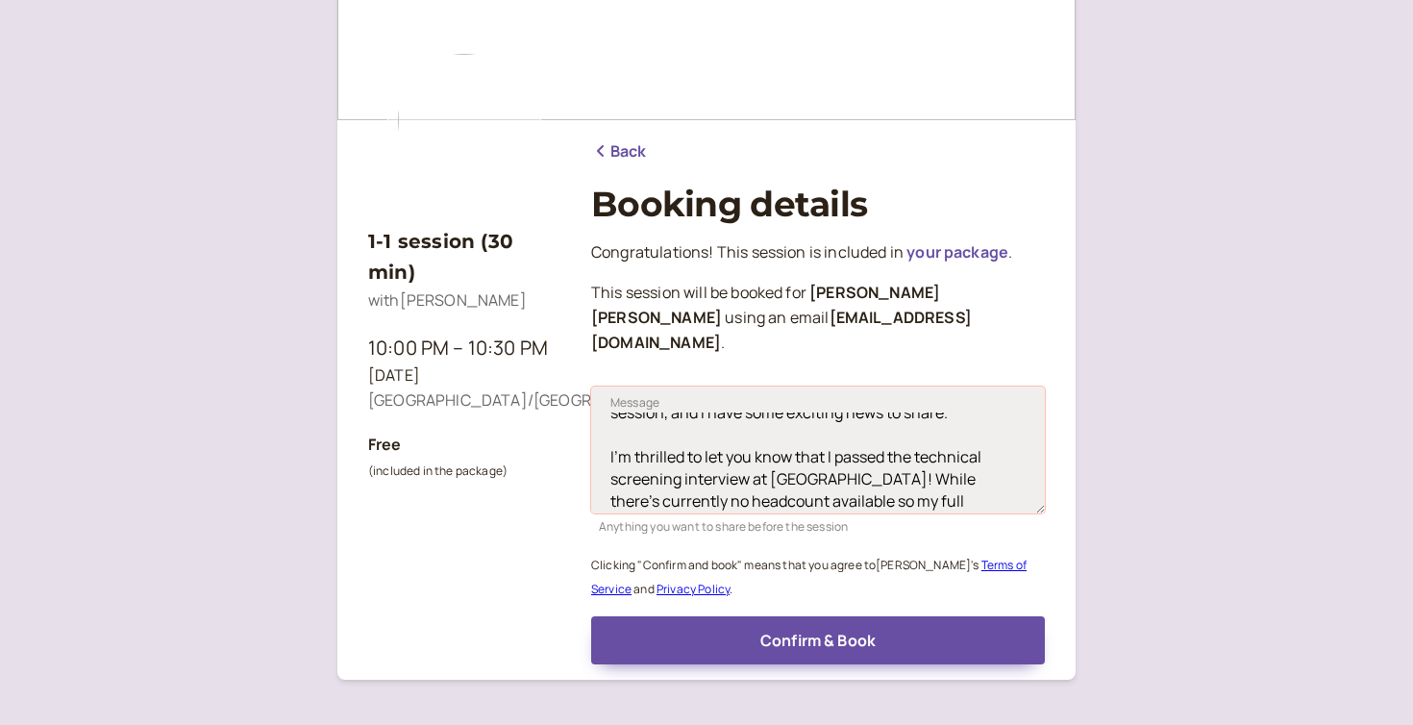
scroll to position [162, 0]
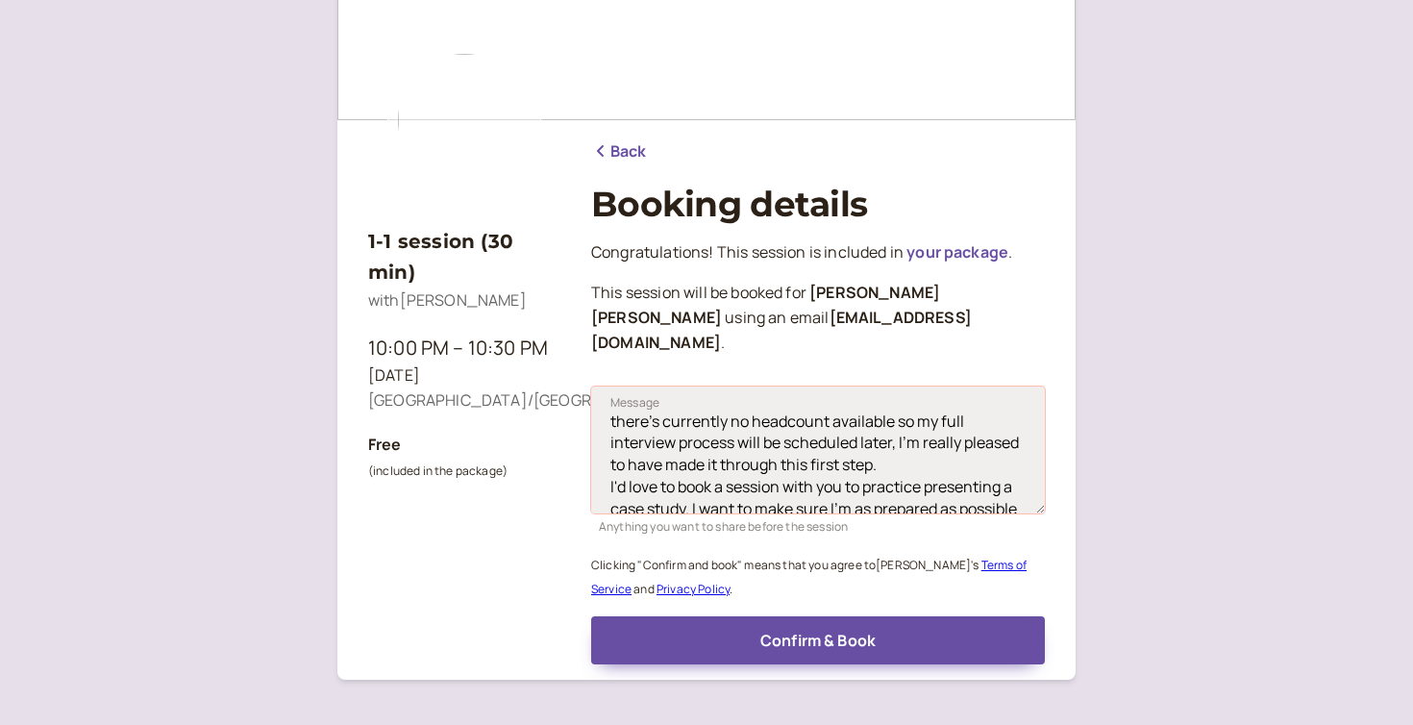
click at [878, 445] on textarea "Hi [PERSON_NAME], I hope you've been well! It's been far too long since our las…" at bounding box center [818, 449] width 454 height 127
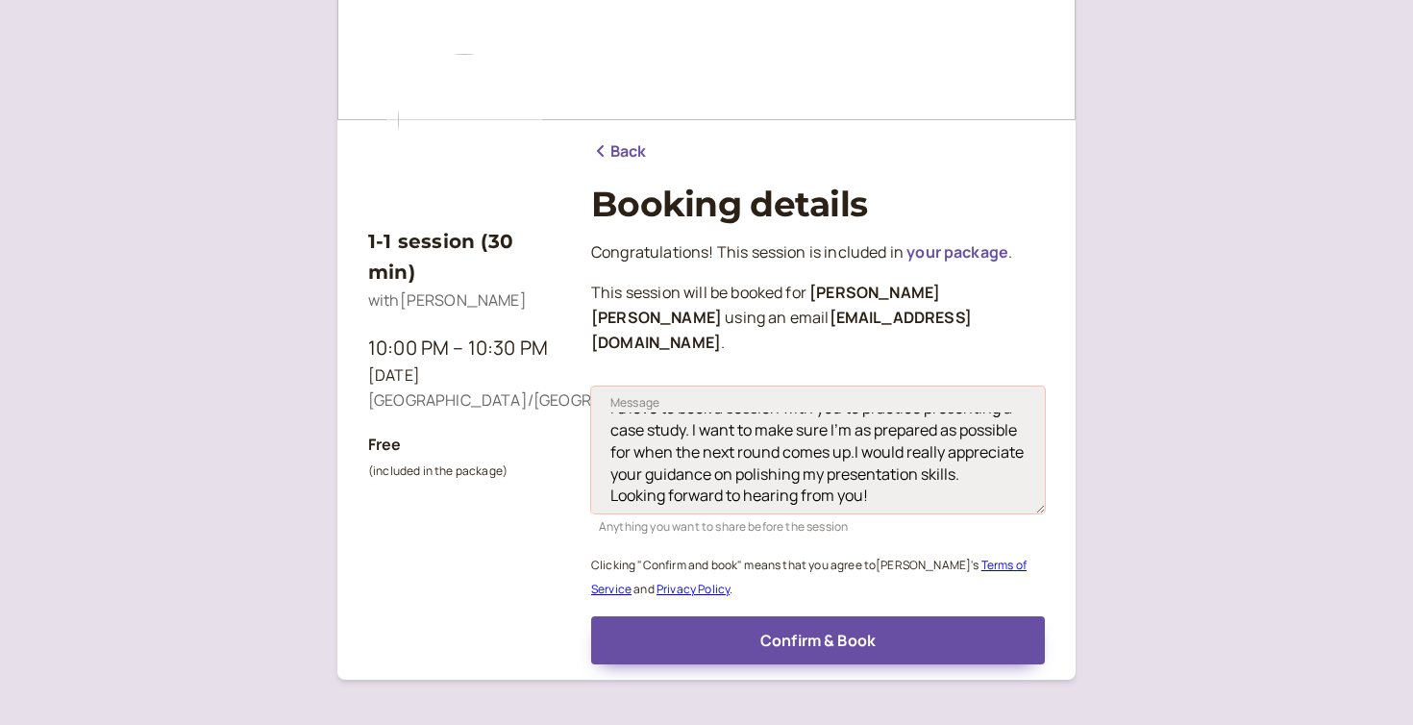
click at [855, 428] on textarea "Hi [PERSON_NAME], I hope you've been well! It's been far too long since our las…" at bounding box center [818, 449] width 454 height 127
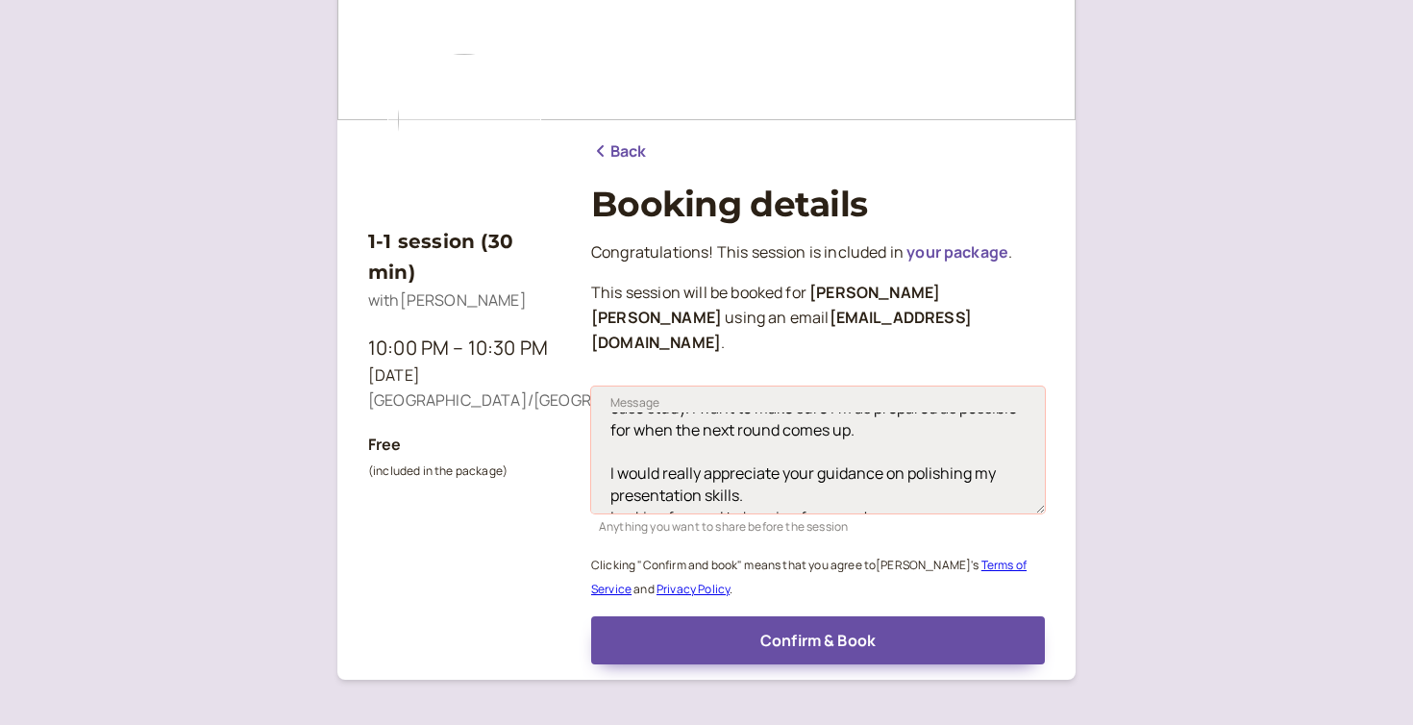
scroll to position [308, 0]
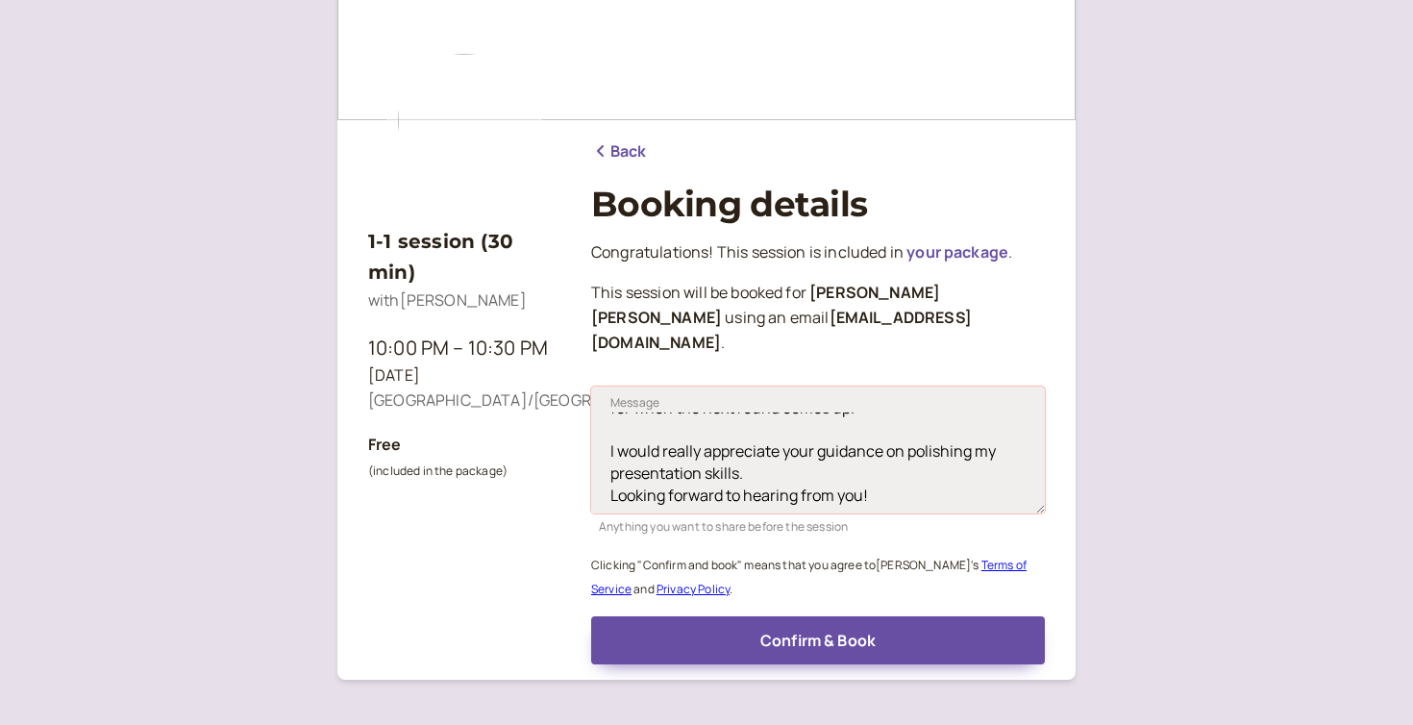
click at [784, 447] on textarea "Hi [PERSON_NAME], I hope you've been well! It's been far too long since our las…" at bounding box center [818, 449] width 454 height 127
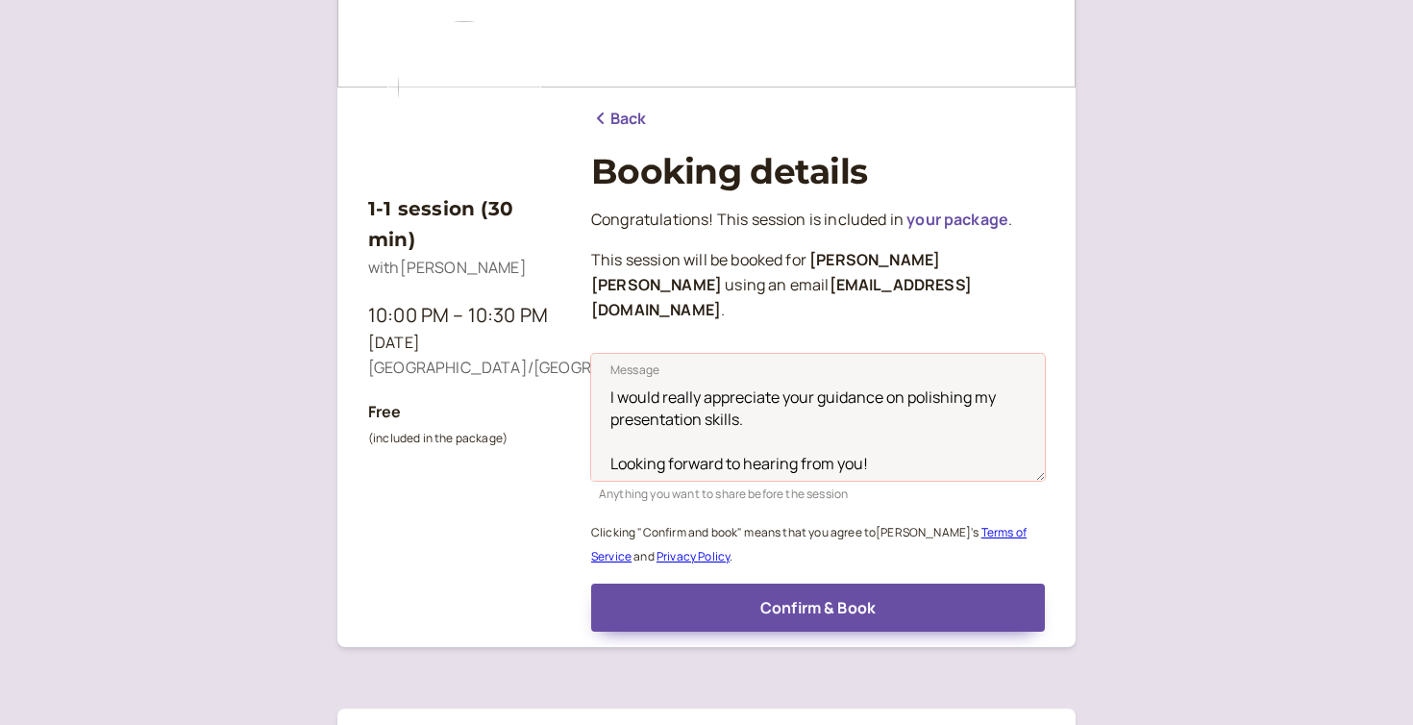
scroll to position [152, 0]
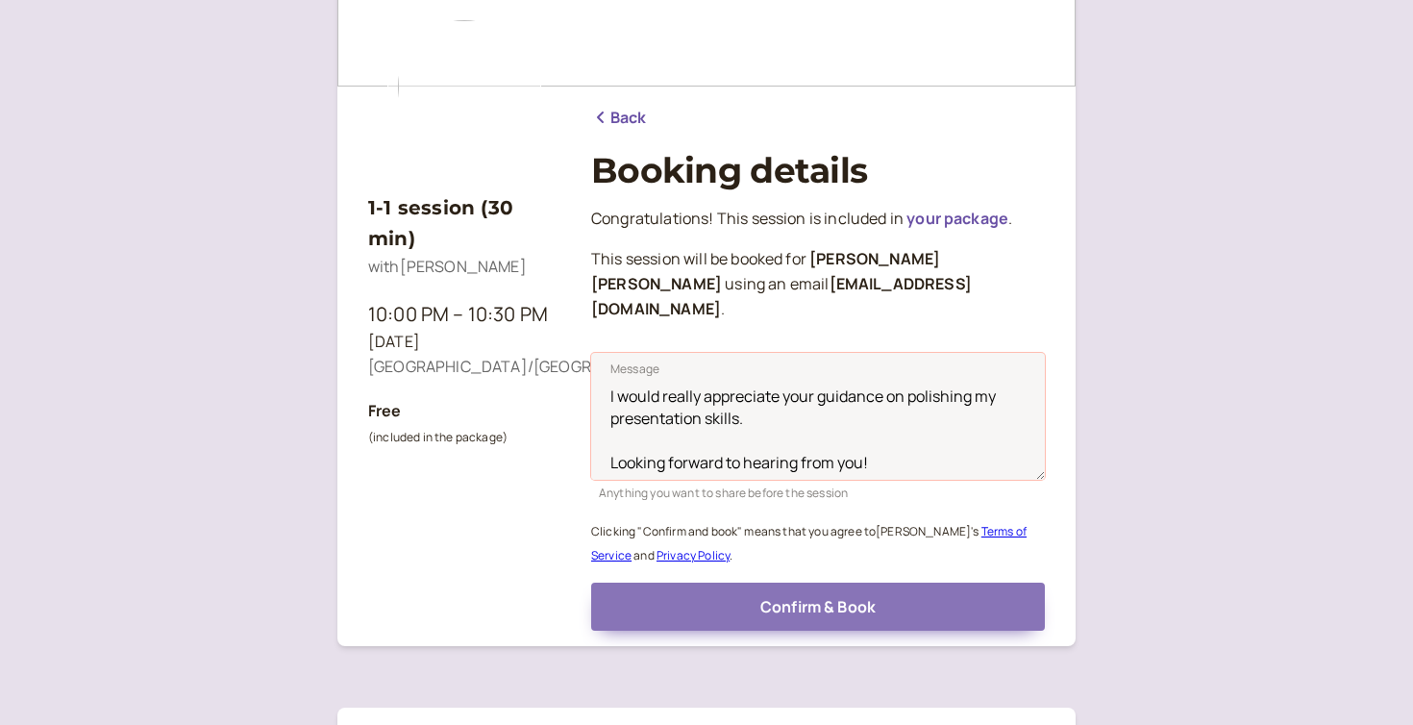
type textarea "Hi [PERSON_NAME], I hope you've been well! It's been far too long since our las…"
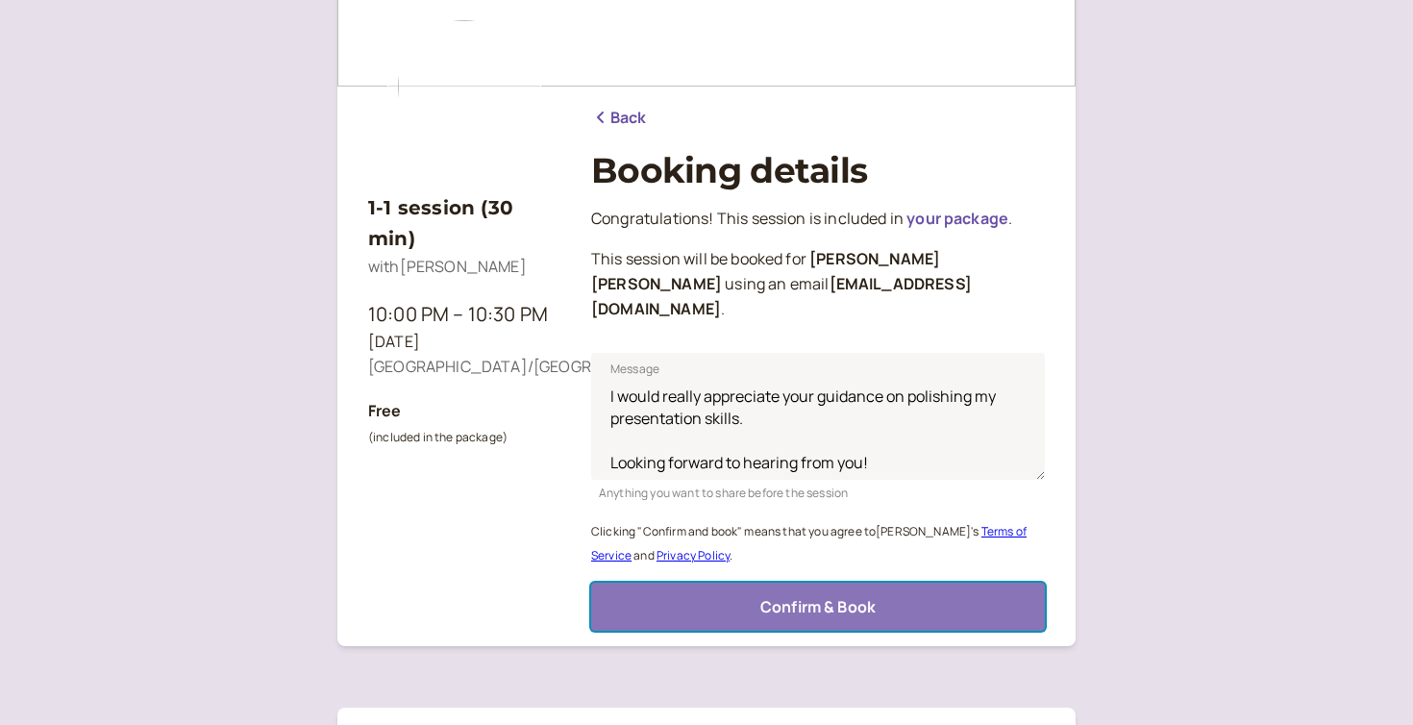
click at [993, 582] on button "Confirm & Book" at bounding box center [818, 606] width 454 height 48
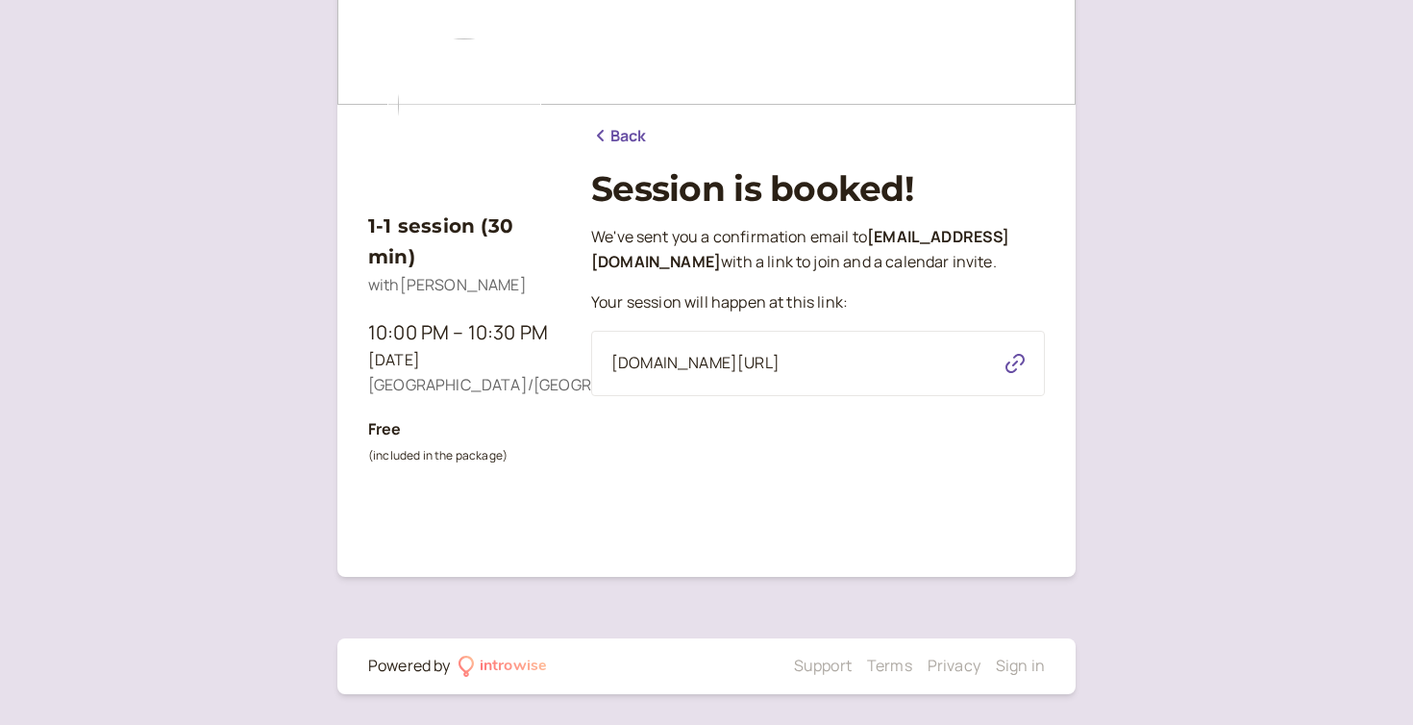
scroll to position [0, 0]
